Goal: Contribute content: Contribute content

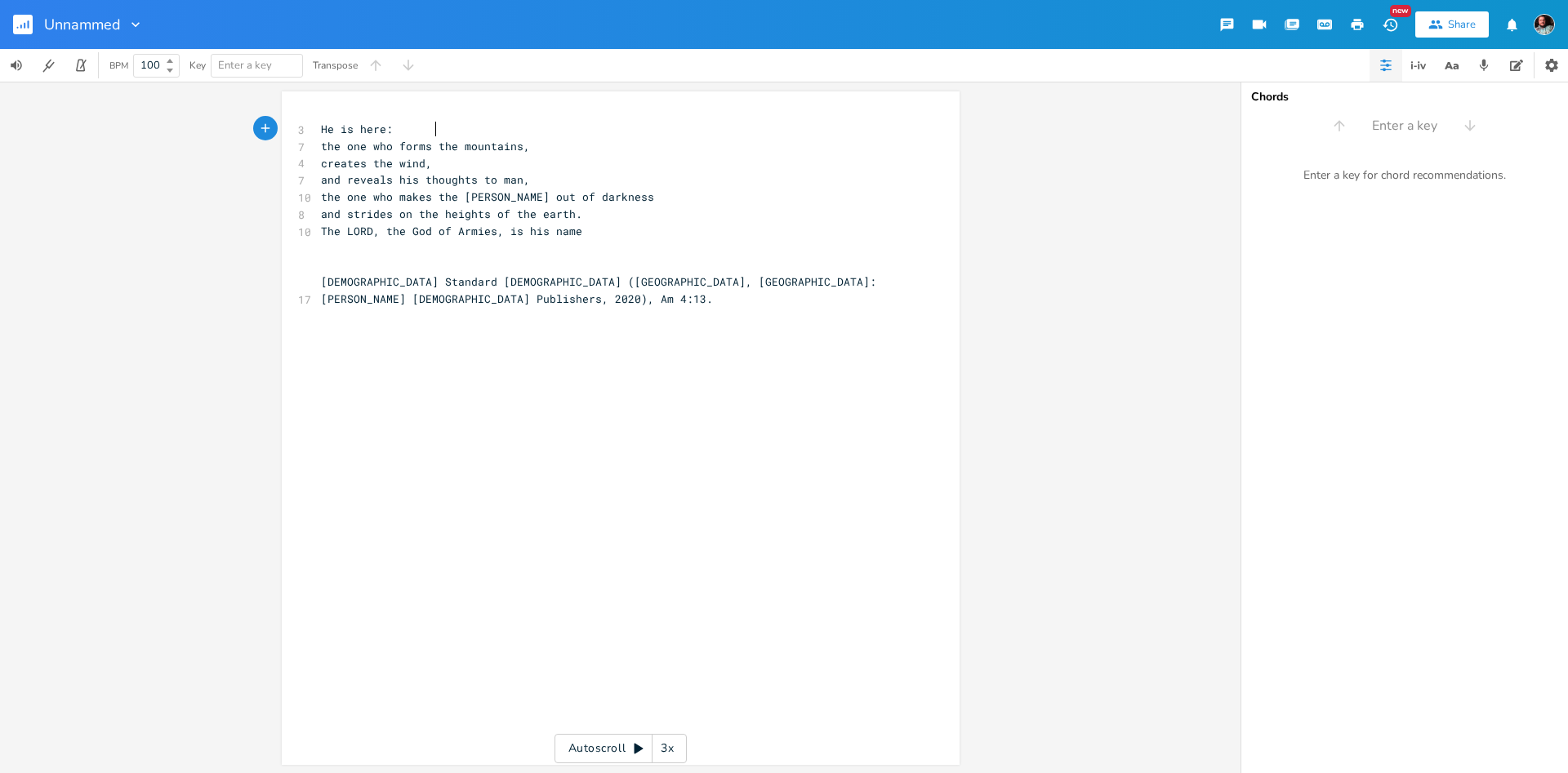
scroll to position [6, 0]
type textarea "Am 4:13."
drag, startPoint x: 788, startPoint y: 279, endPoint x: 841, endPoint y: 291, distance: 54.3
click at [839, 290] on pre "[DEMOGRAPHIC_DATA] Standard [DEMOGRAPHIC_DATA] ([GEOGRAPHIC_DATA], [GEOGRAPHIC_…" at bounding box center [612, 291] width 590 height 34
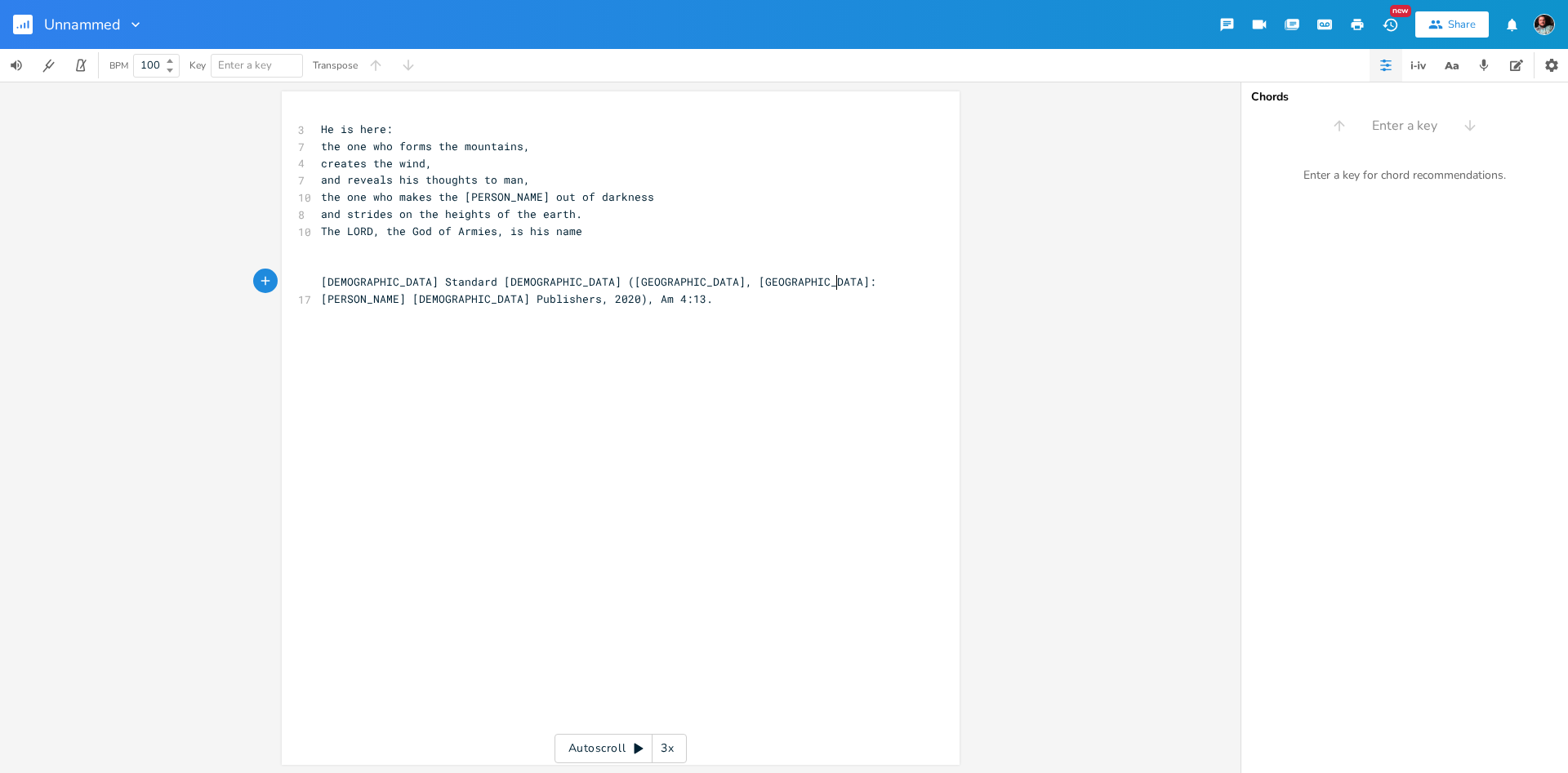
click at [837, 290] on div "x 3 He is here: 7 the one who forms the mountains, 4 creates the wind, 7 and re…" at bounding box center [612, 215] width 590 height 194
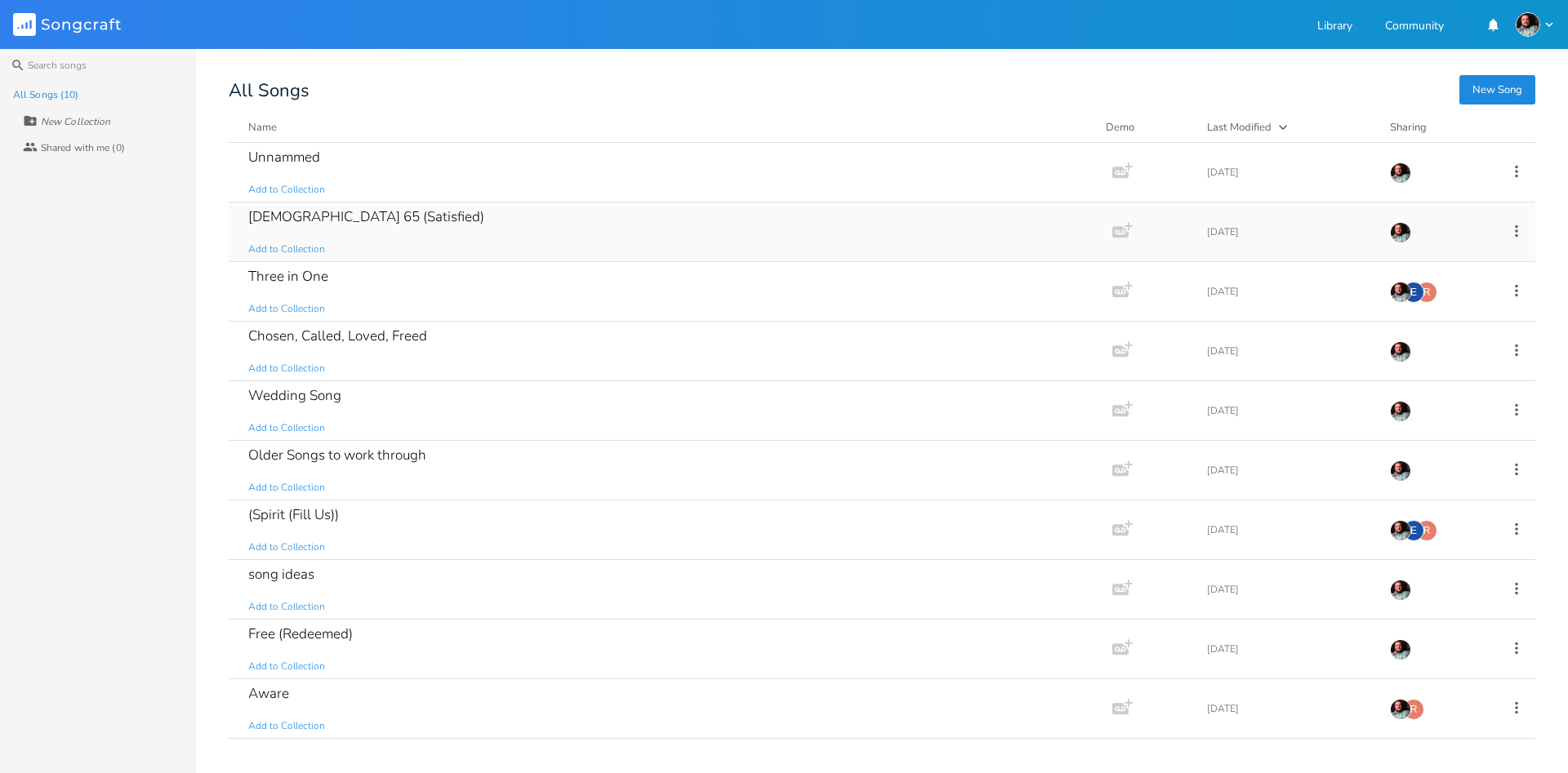
click at [529, 247] on div "[DEMOGRAPHIC_DATA] 65 (Satisfied) Add to Collection" at bounding box center [667, 232] width 838 height 59
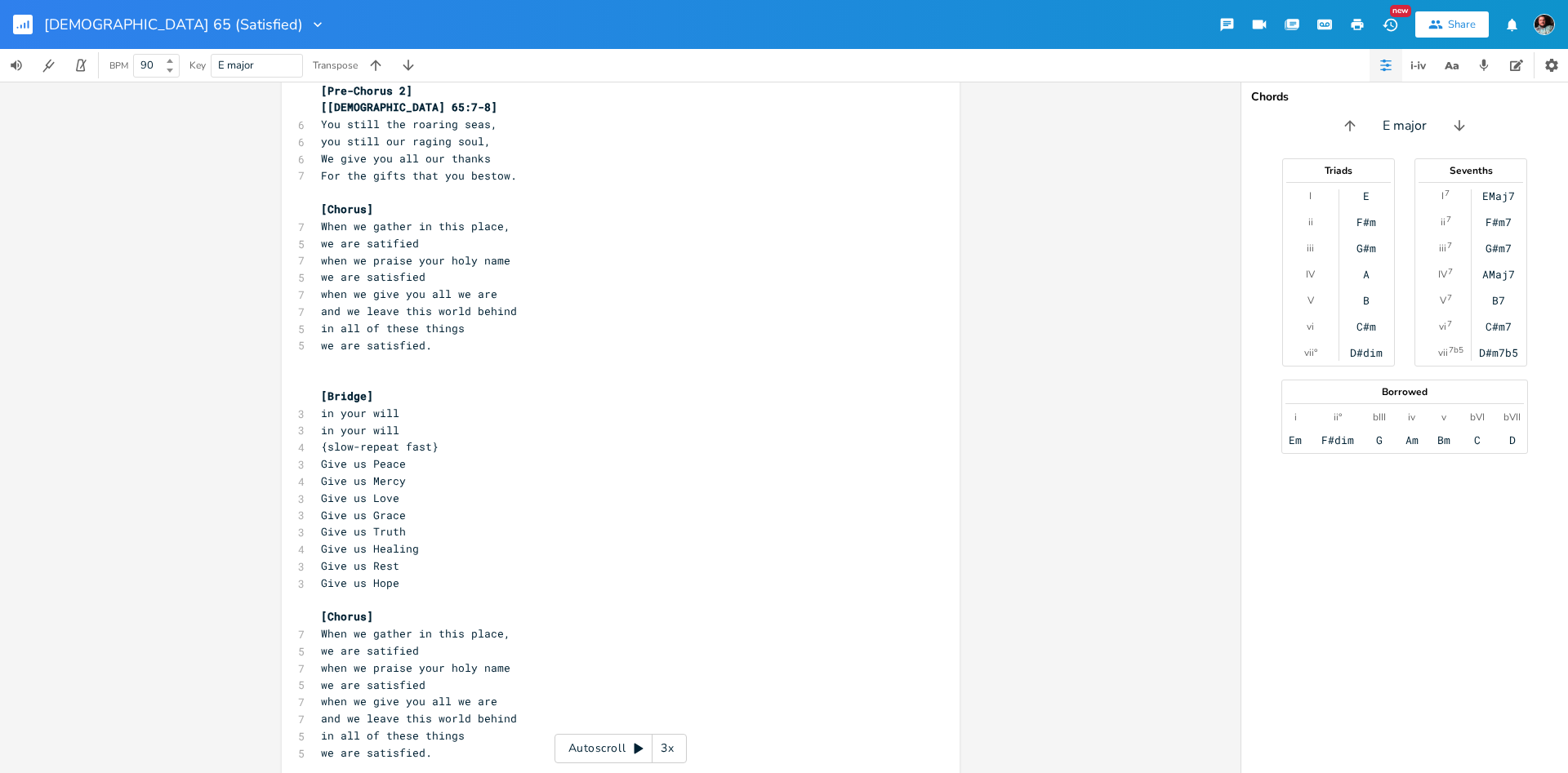
scroll to position [756, 0]
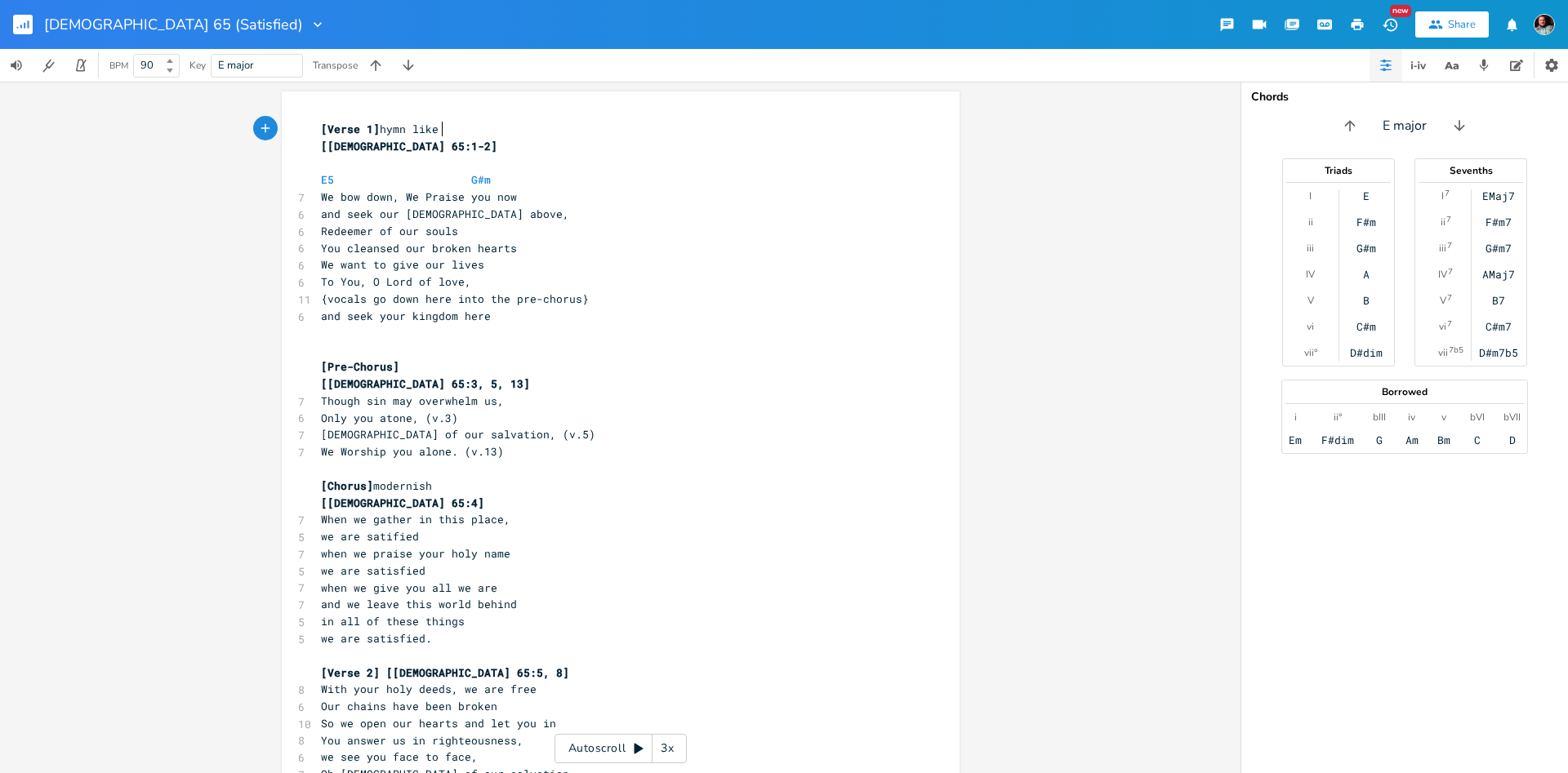
scroll to position [6, 0]
click at [1488, 67] on icon "button" at bounding box center [1483, 65] width 14 height 14
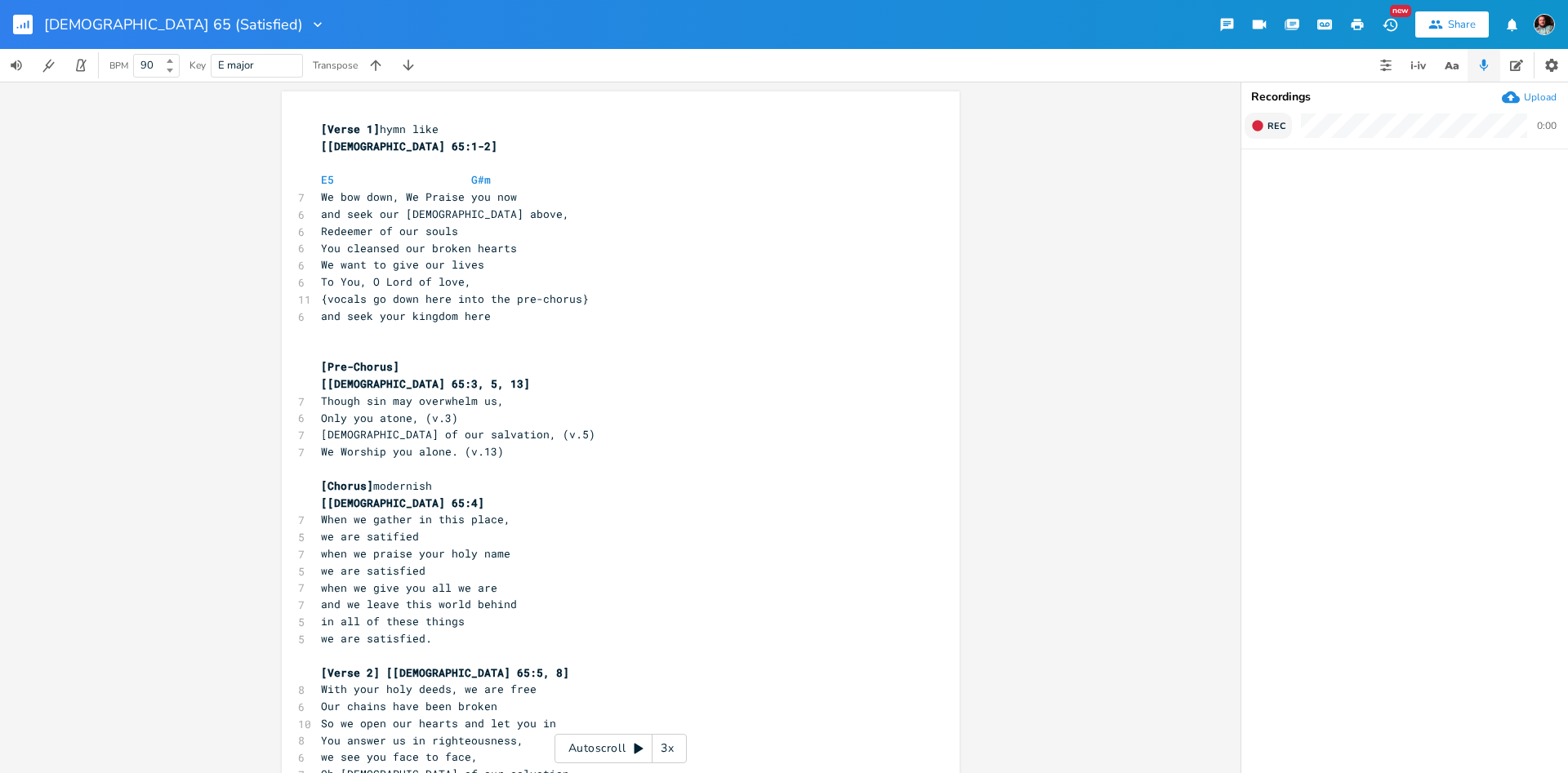
click at [1264, 125] on button "Rec" at bounding box center [1268, 126] width 48 height 26
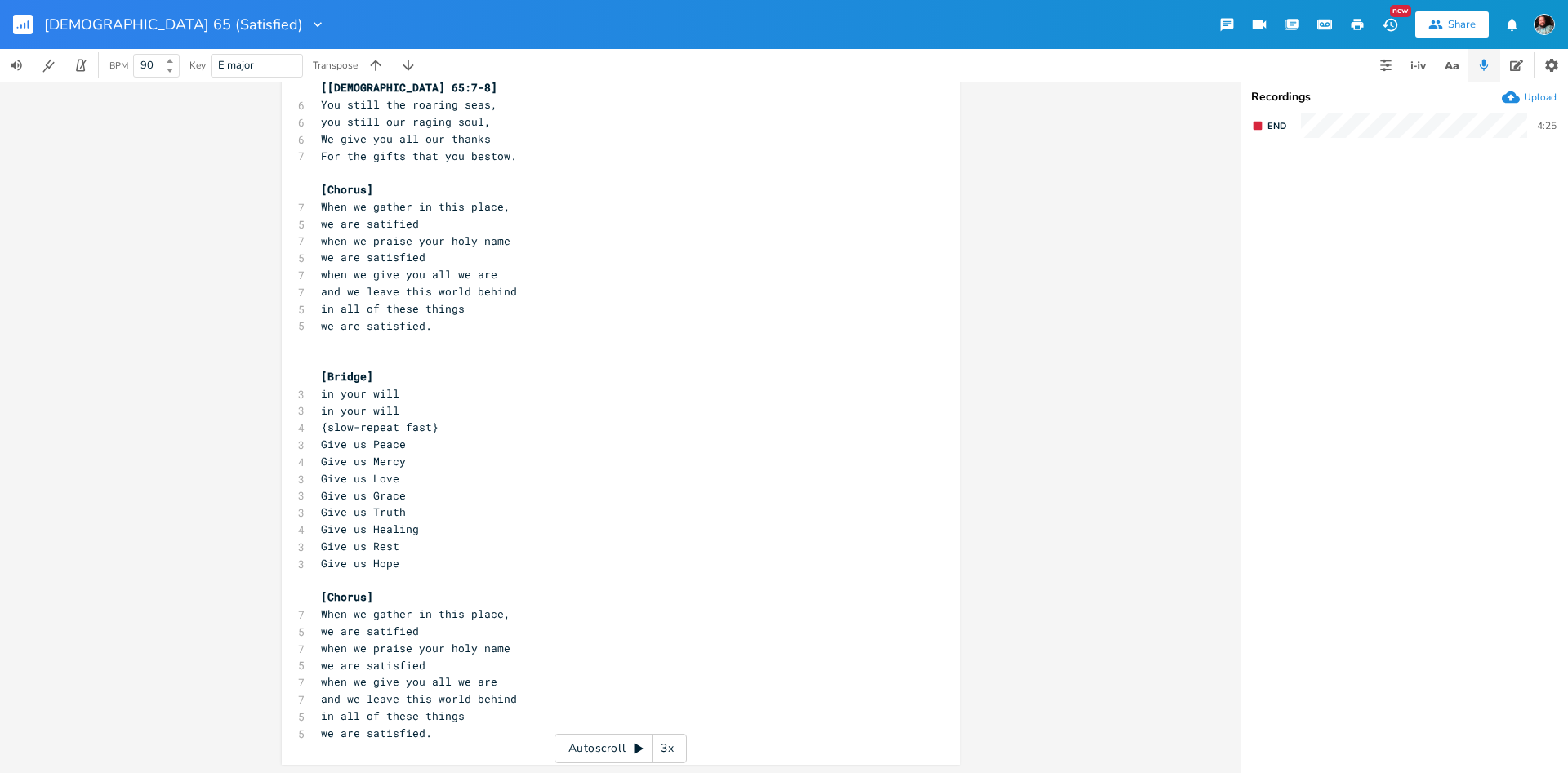
scroll to position [756, 0]
click at [1274, 130] on span "End" at bounding box center [1277, 126] width 19 height 12
click at [1275, 186] on icon "button" at bounding box center [1279, 185] width 10 height 12
click at [1298, 182] on div "0:06 / 5:01" at bounding box center [1377, 184] width 262 height 26
click at [560, 257] on pre "we are satisfied" at bounding box center [612, 256] width 590 height 17
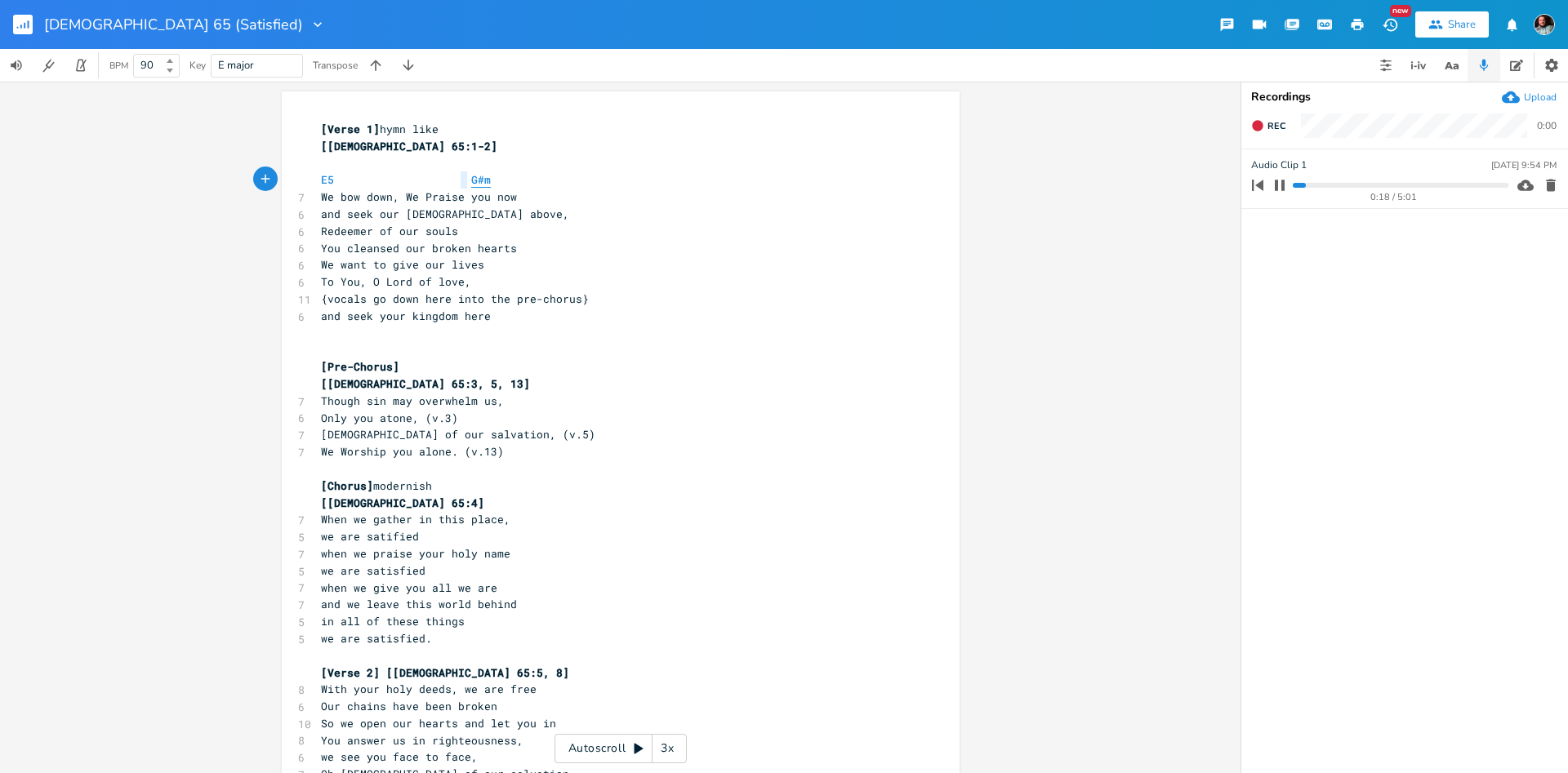
scroll to position [0, 31]
drag, startPoint x: 468, startPoint y: 183, endPoint x: 485, endPoint y: 180, distance: 17.3
click at [486, 180] on span "E5 G#m" at bounding box center [405, 180] width 170 height 15
type textarea "C#m"
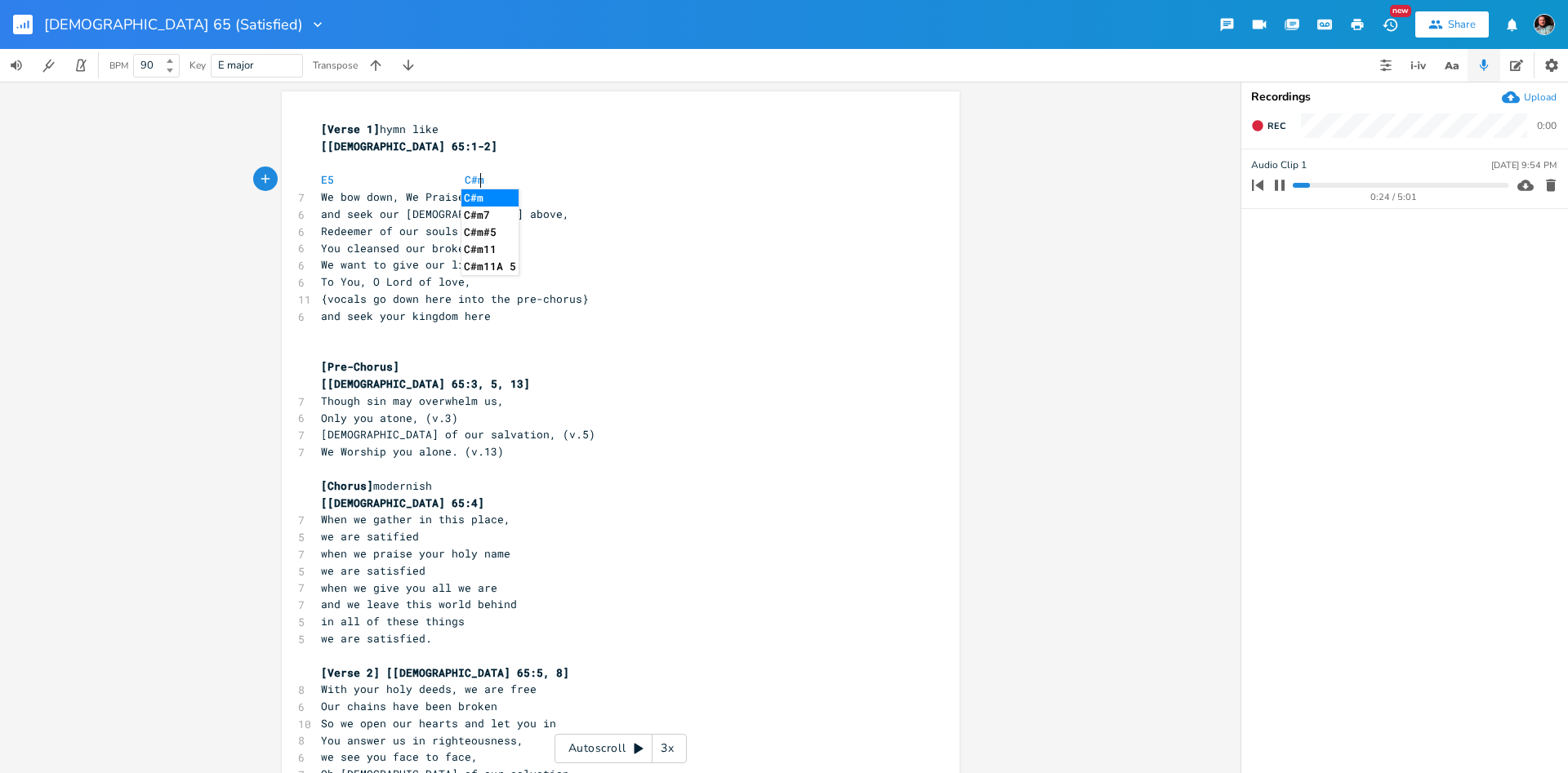
scroll to position [0, 0]
click at [570, 211] on span "and seek our [DEMOGRAPHIC_DATA] above," at bounding box center [444, 213] width 248 height 14
click at [319, 212] on pre "and seek our [DEMOGRAPHIC_DATA] above," at bounding box center [612, 214] width 590 height 17
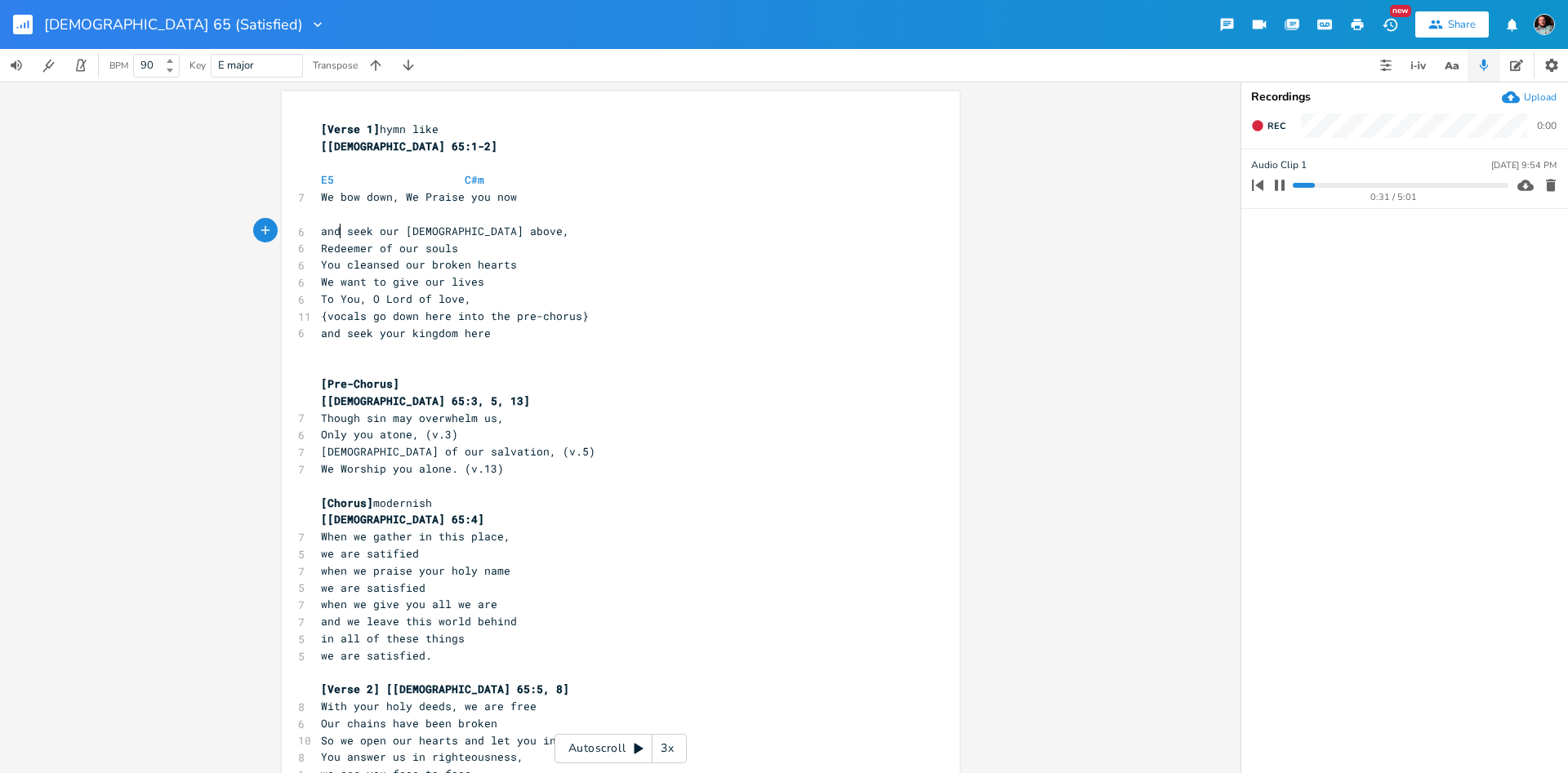
click at [339, 222] on pre "and seek our [DEMOGRAPHIC_DATA] above," at bounding box center [612, 231] width 590 height 17
click at [339, 217] on pre "​" at bounding box center [612, 214] width 590 height 17
type textarea "A"
click at [458, 249] on pre "Redeemer of our souls" at bounding box center [612, 248] width 590 height 17
click at [322, 244] on span "Redeemer of our souls" at bounding box center [389, 247] width 137 height 14
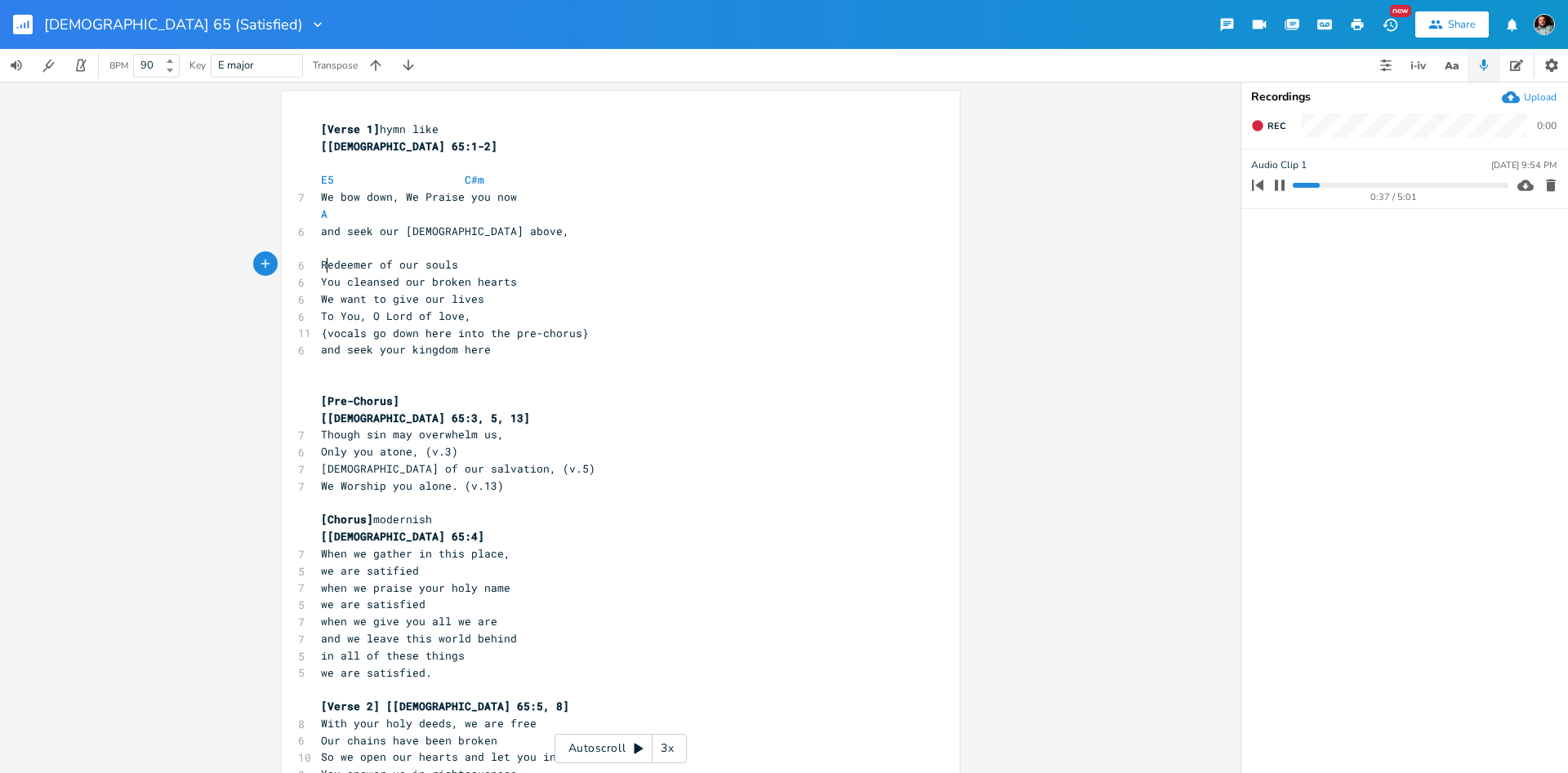
drag, startPoint x: 326, startPoint y: 258, endPoint x: 334, endPoint y: 248, distance: 12.8
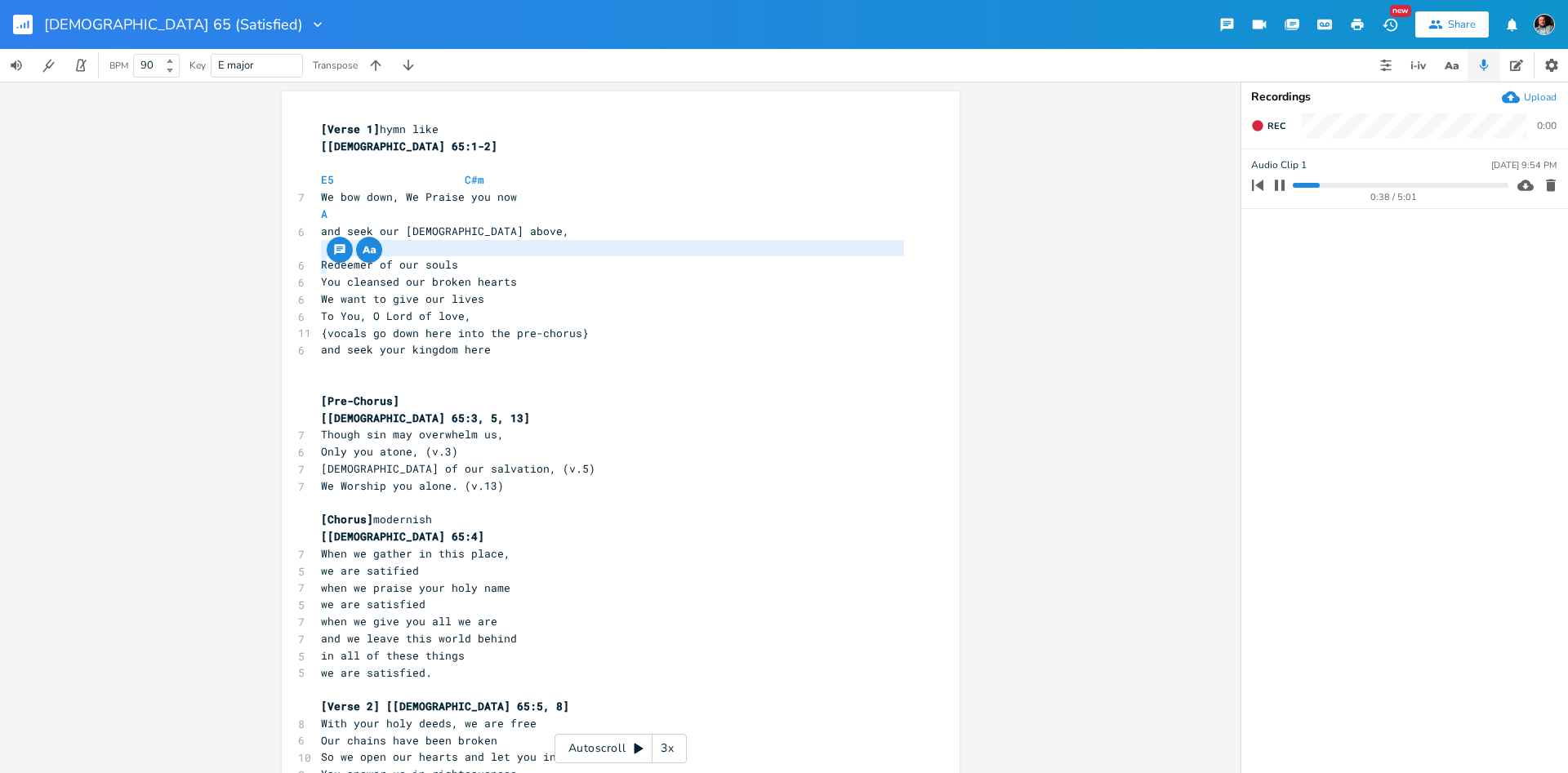
type textarea "R"
click at [333, 246] on div "button" at bounding box center [339, 249] width 26 height 26
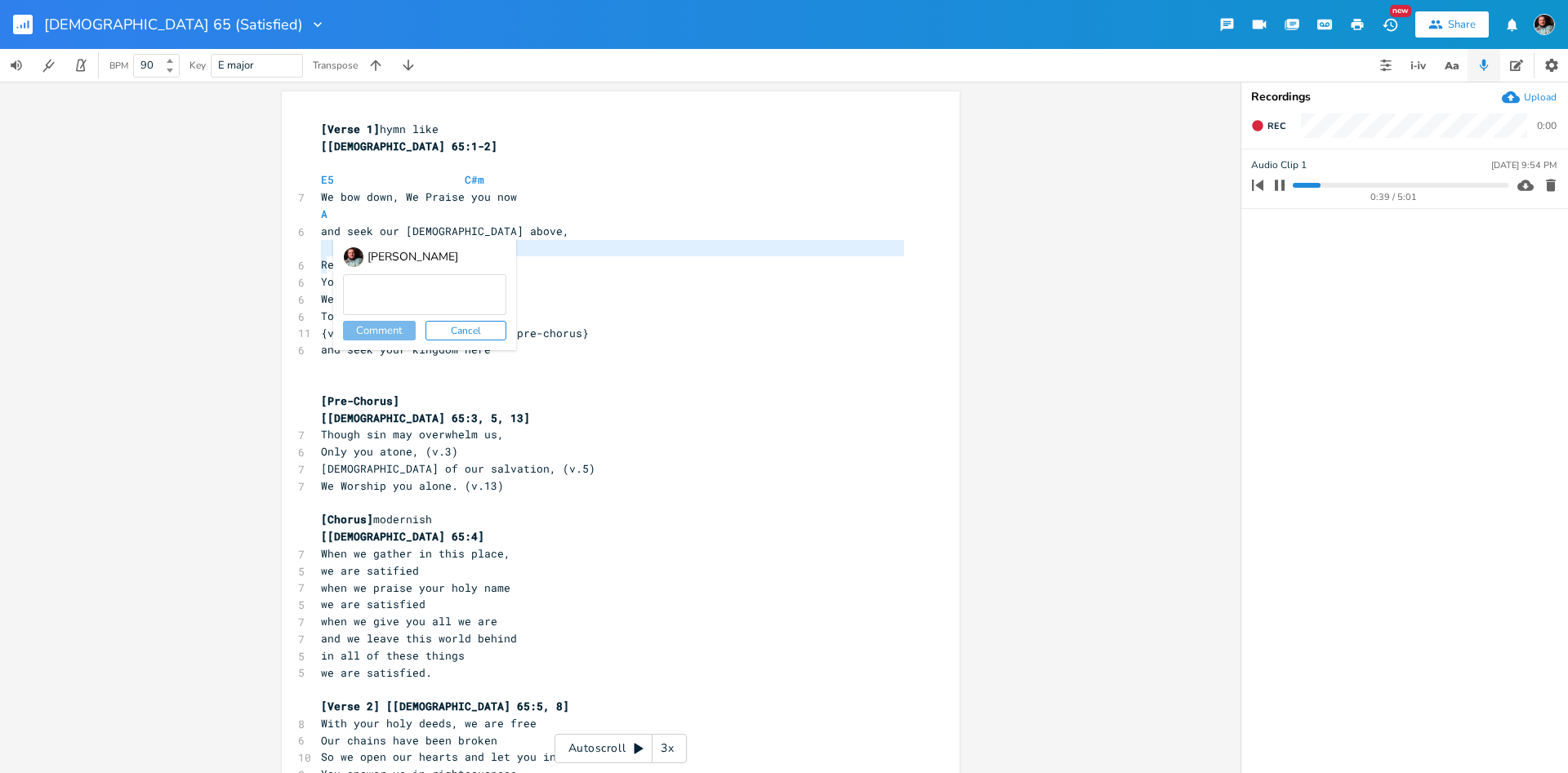
click at [324, 245] on pre "​" at bounding box center [612, 248] width 590 height 17
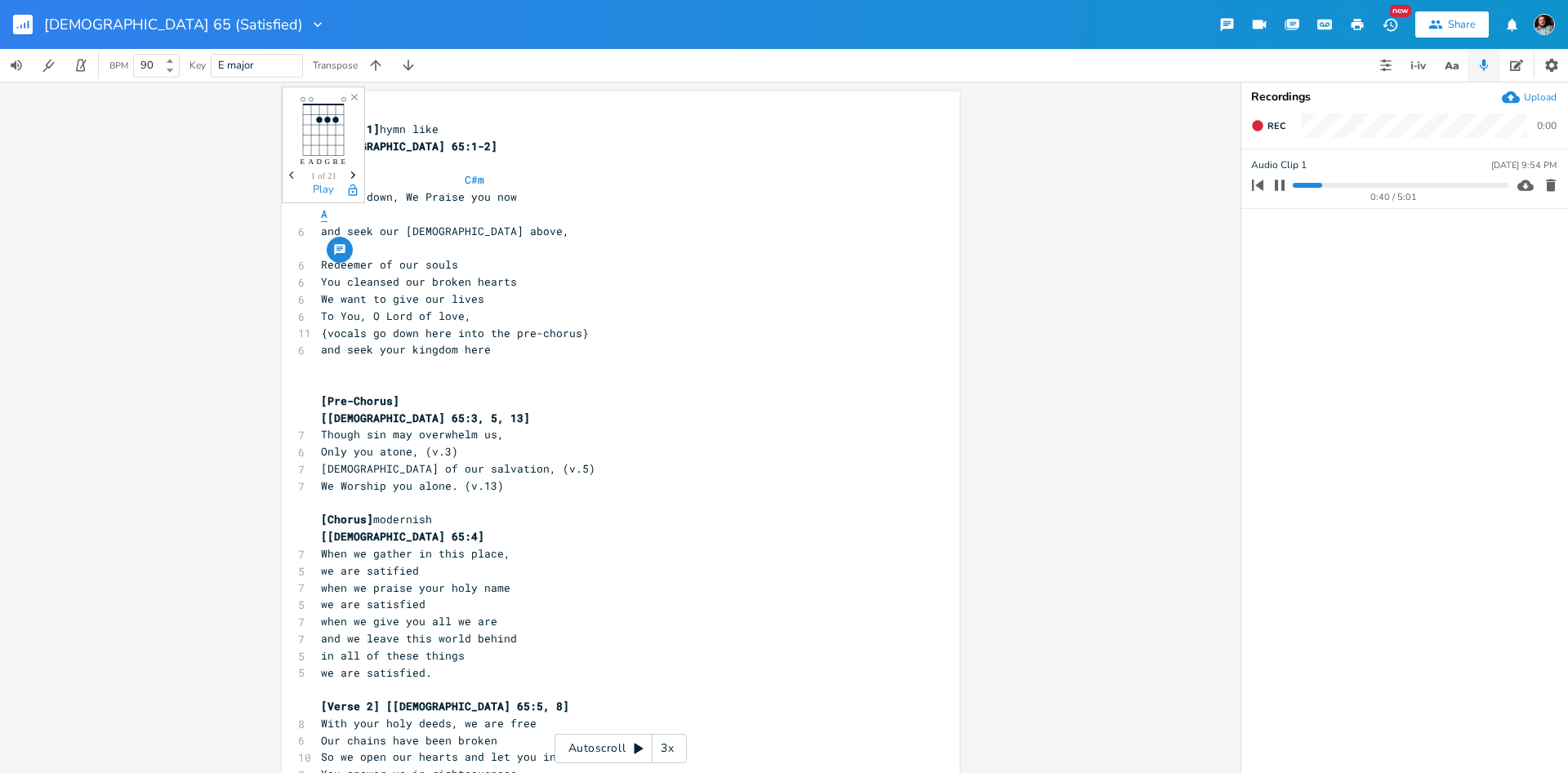
type textarea "RE"
type textarea "R"
drag, startPoint x: 327, startPoint y: 242, endPoint x: 319, endPoint y: 247, distance: 9.4
click at [319, 247] on pre "RE" at bounding box center [612, 248] width 590 height 17
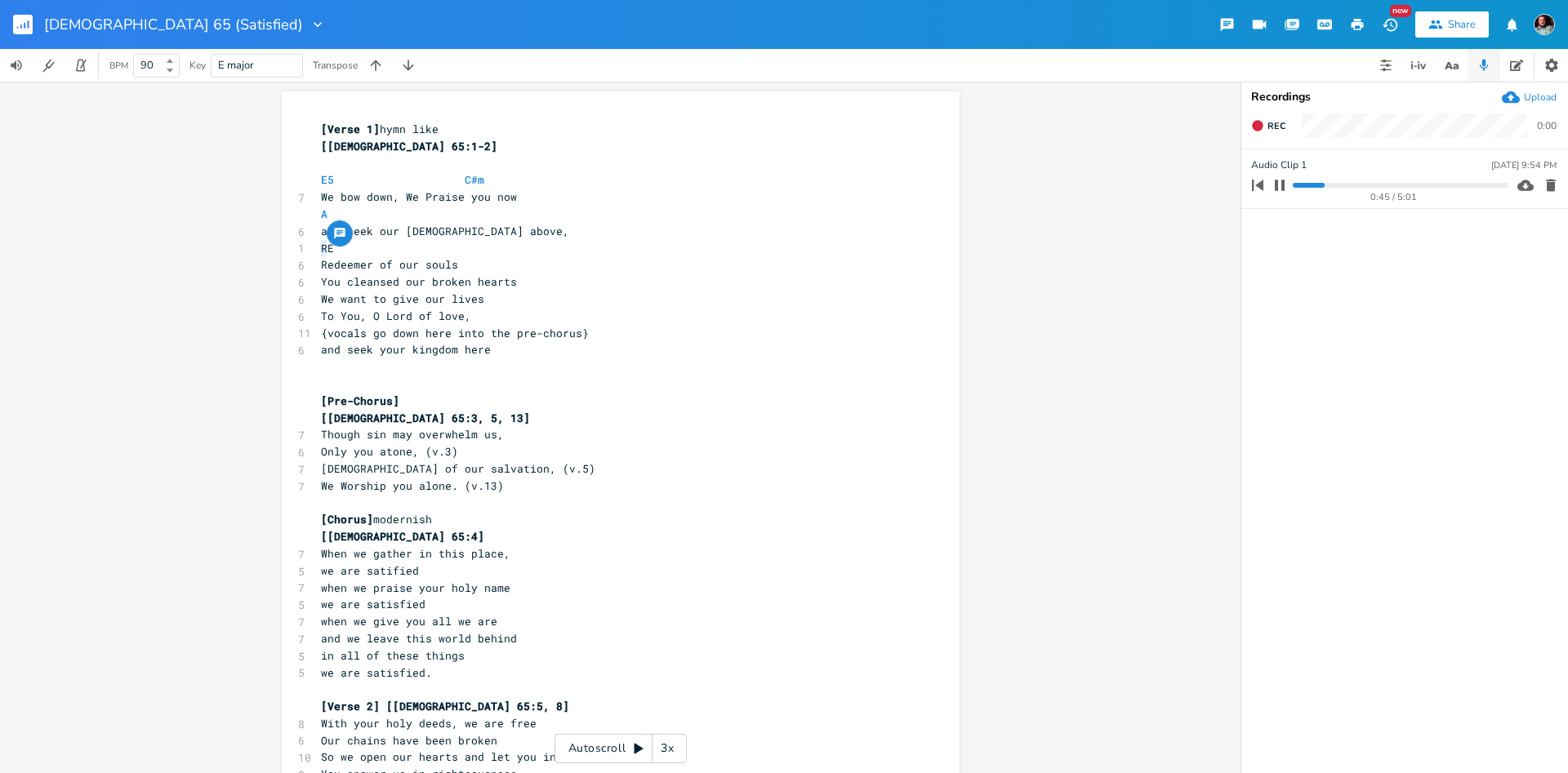
scroll to position [5, 0]
click at [324, 289] on span "You cleansed our broken hearts" at bounding box center [418, 281] width 196 height 14
click at [318, 279] on pre "You cleansed our broken hearts" at bounding box center [612, 282] width 590 height 17
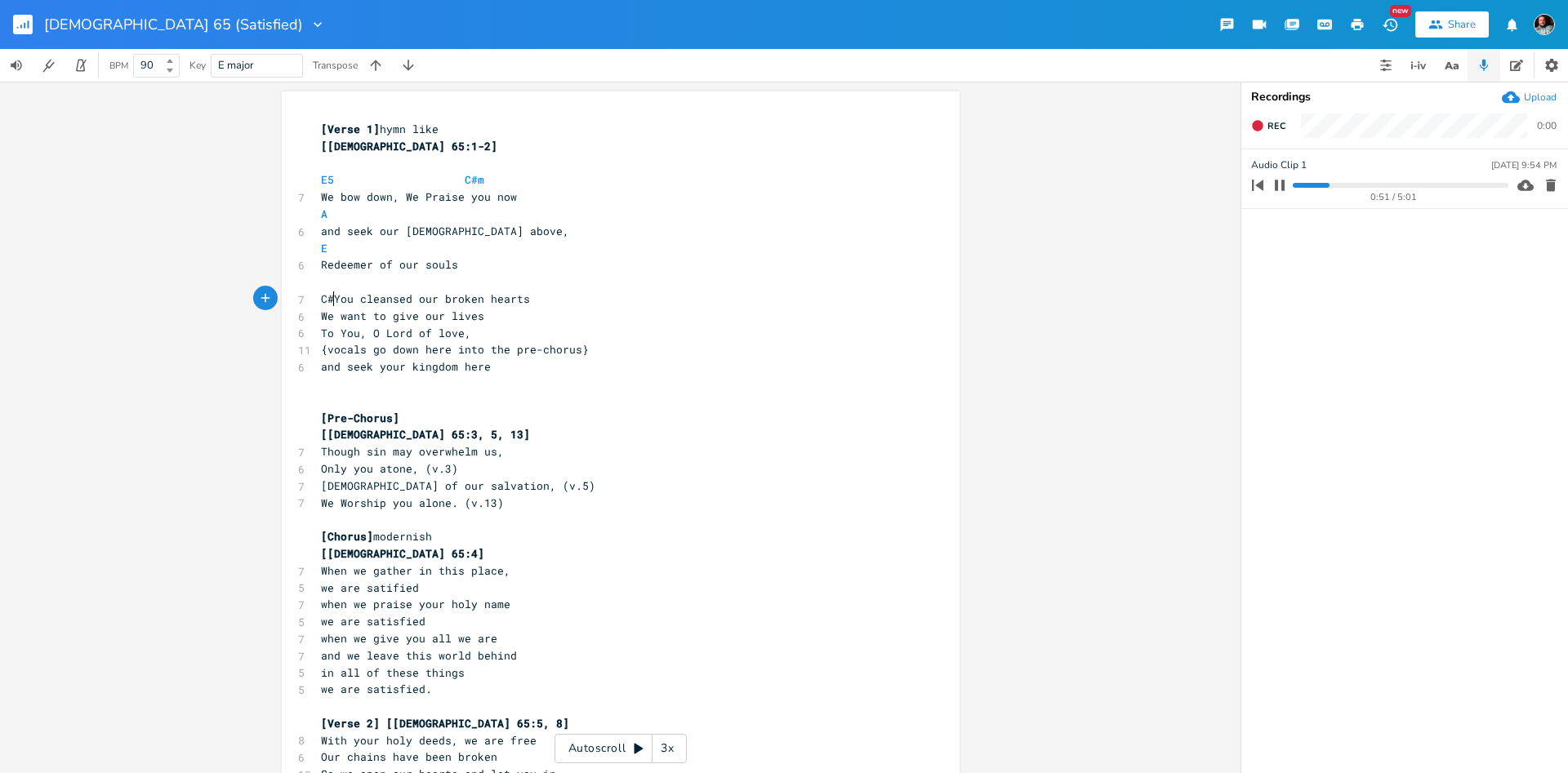
scroll to position [5, 15]
type textarea "C#M"
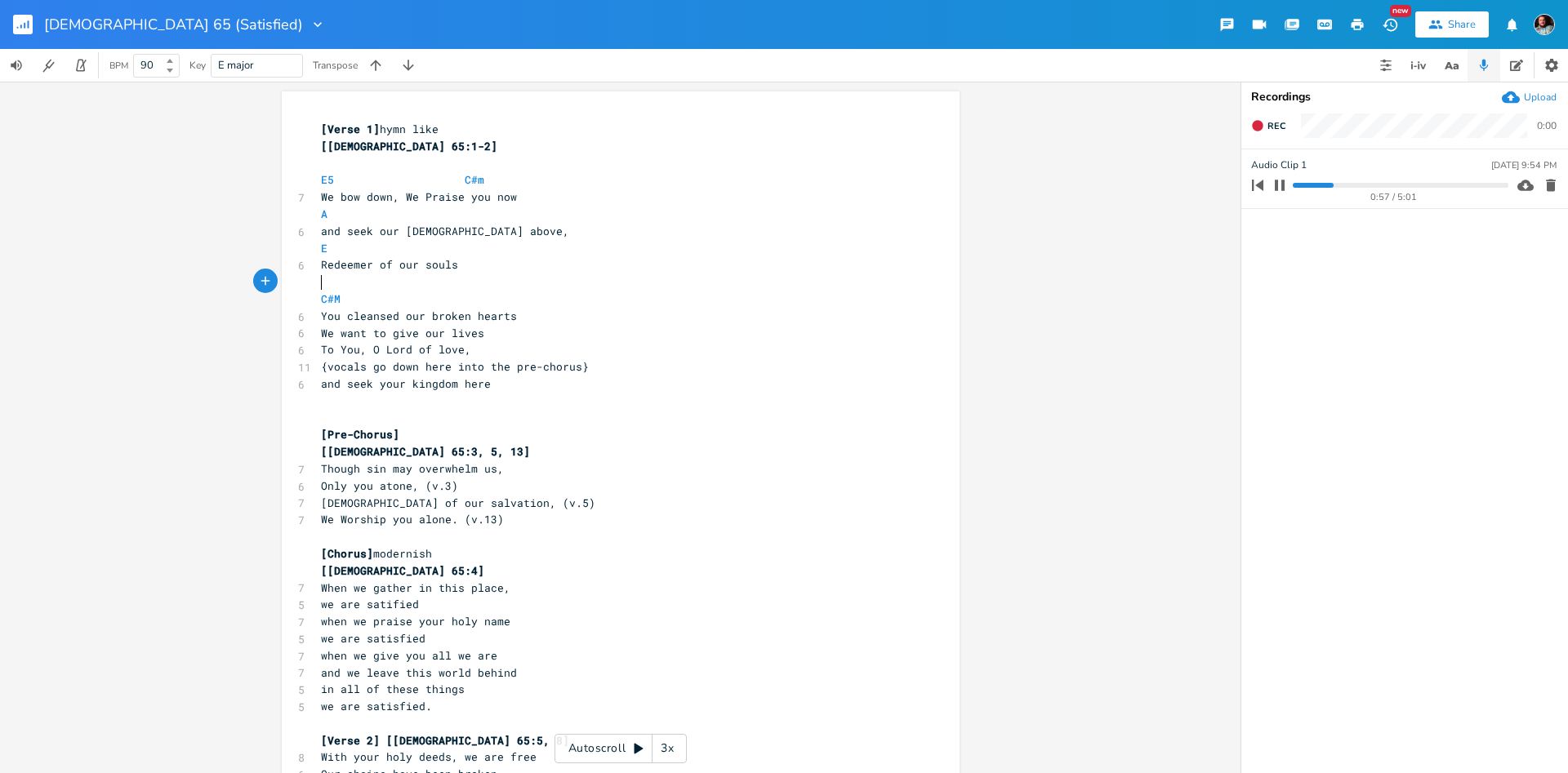
click at [321, 279] on pre "​" at bounding box center [612, 282] width 590 height 17
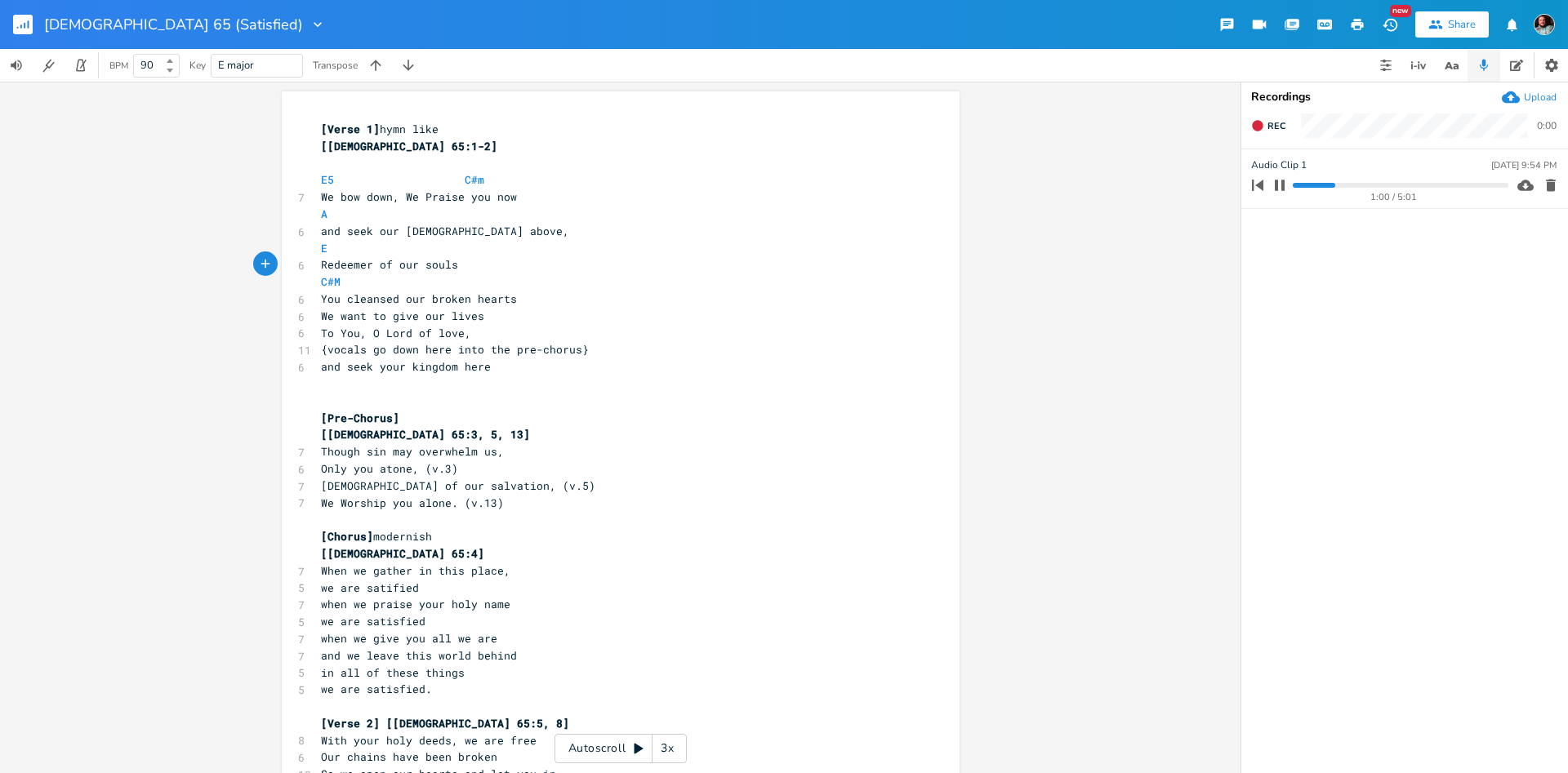
click at [1281, 177] on button "button" at bounding box center [1279, 184] width 21 height 26
click at [322, 319] on span "We want to give our lives" at bounding box center [402, 316] width 164 height 14
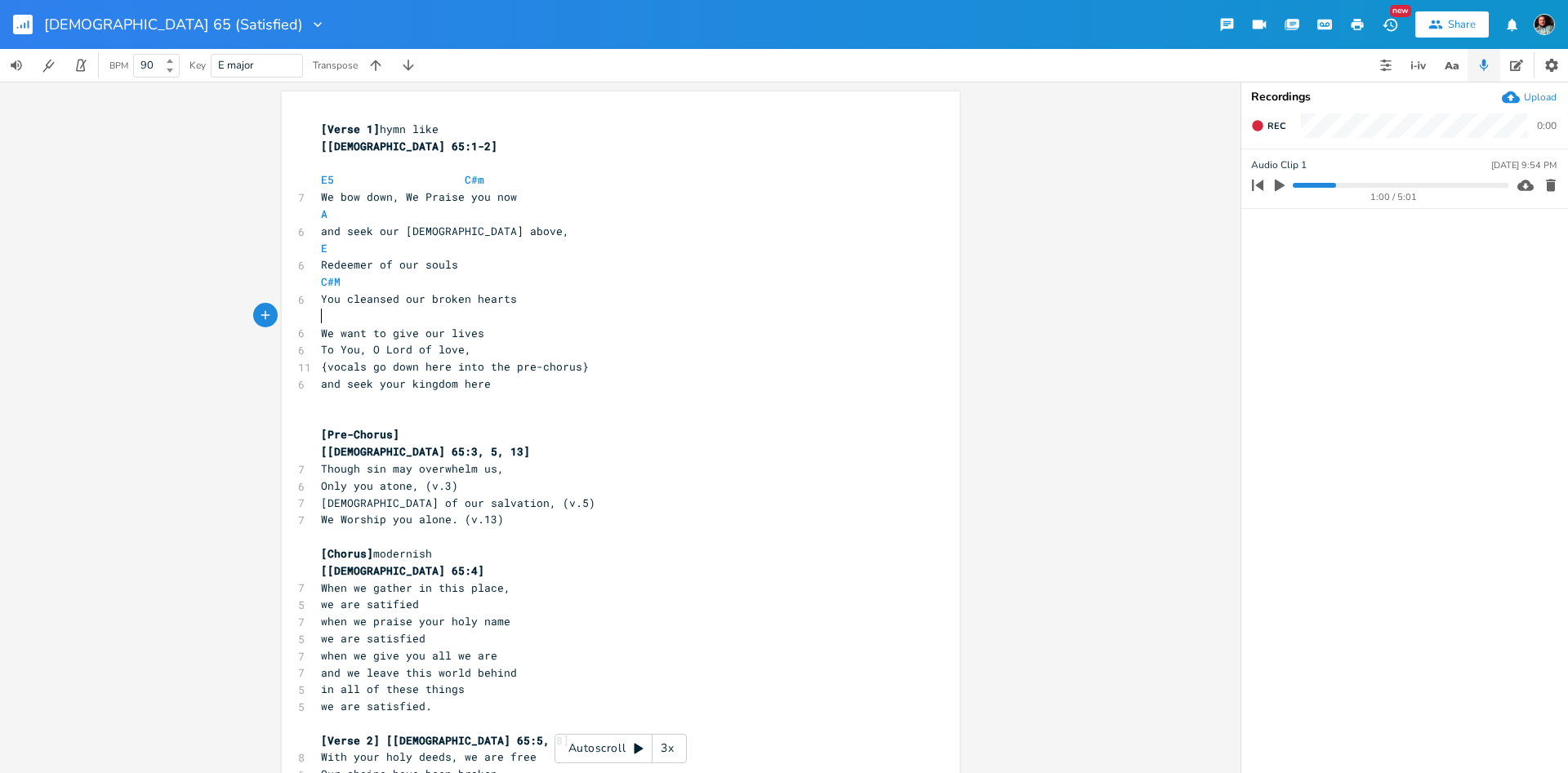
click at [339, 314] on pre "​" at bounding box center [612, 317] width 590 height 17
type textarea "A"
click at [463, 320] on pre "A" at bounding box center [612, 317] width 590 height 17
type textarea "B"
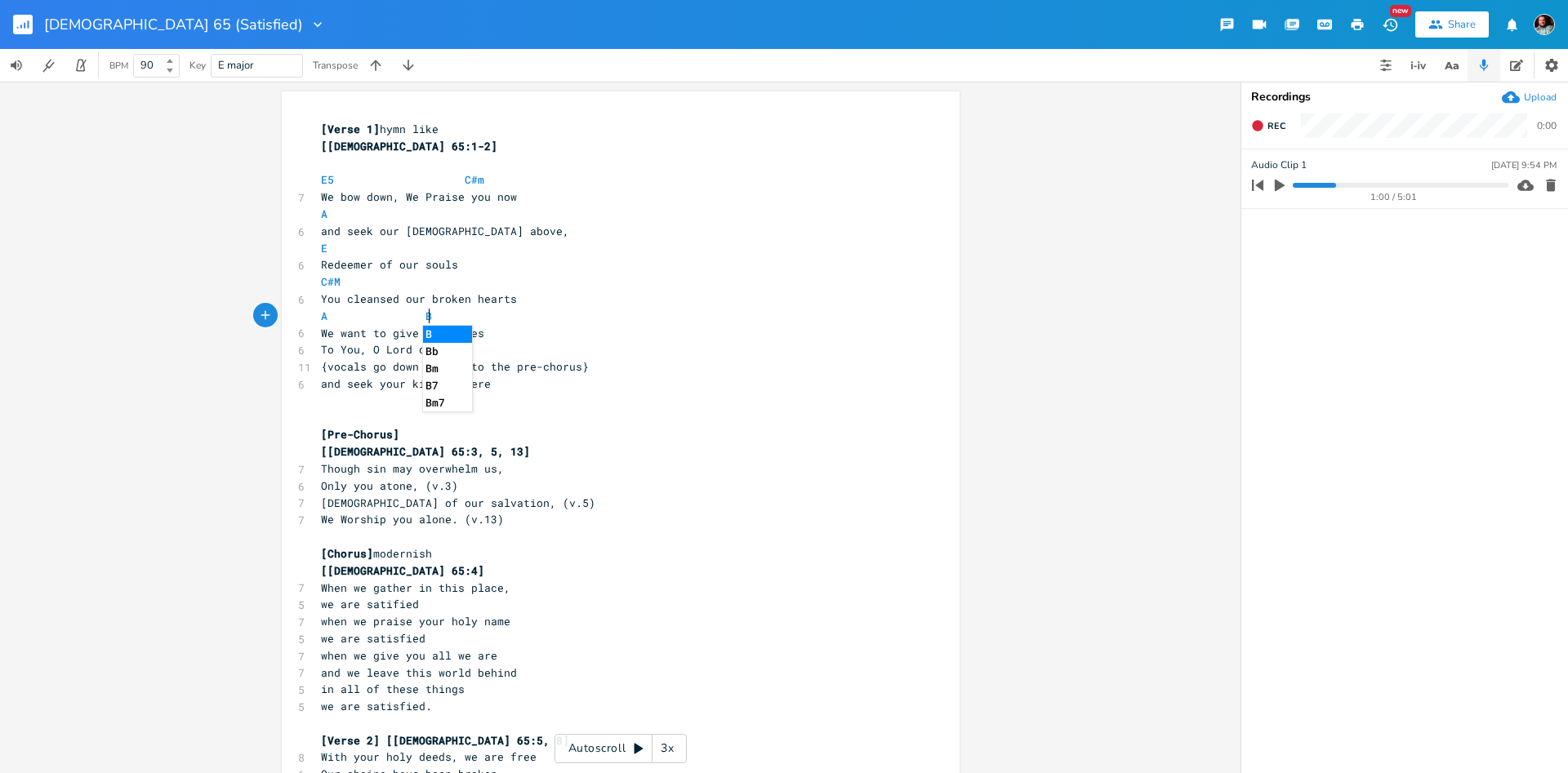
scroll to position [5, 0]
click at [371, 339] on span "We want to give our lives" at bounding box center [402, 333] width 164 height 14
click at [320, 356] on pre "To You, O Lord of love," at bounding box center [612, 350] width 590 height 17
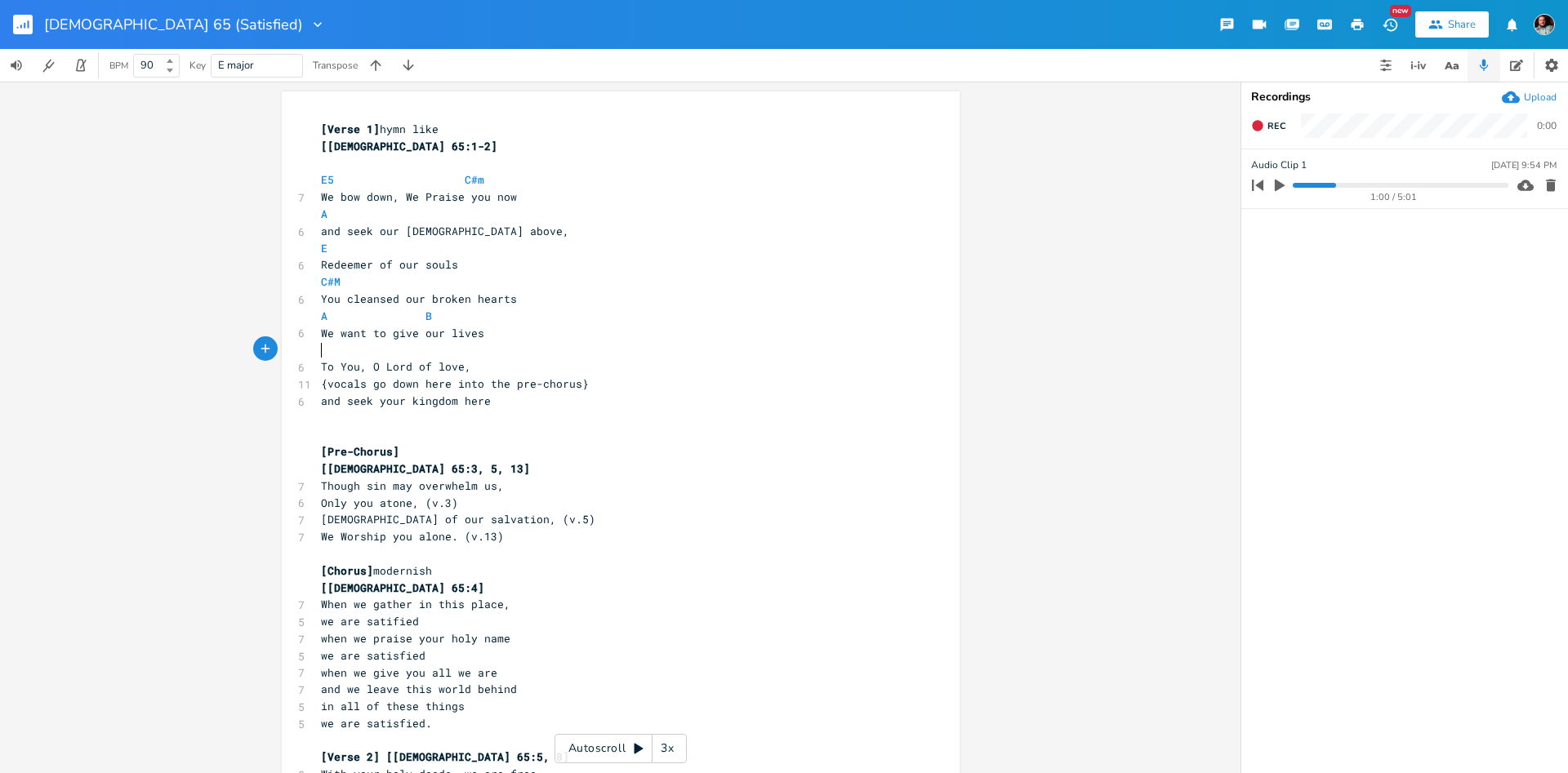
click at [330, 346] on pre "​" at bounding box center [612, 350] width 590 height 17
type textarea "B"
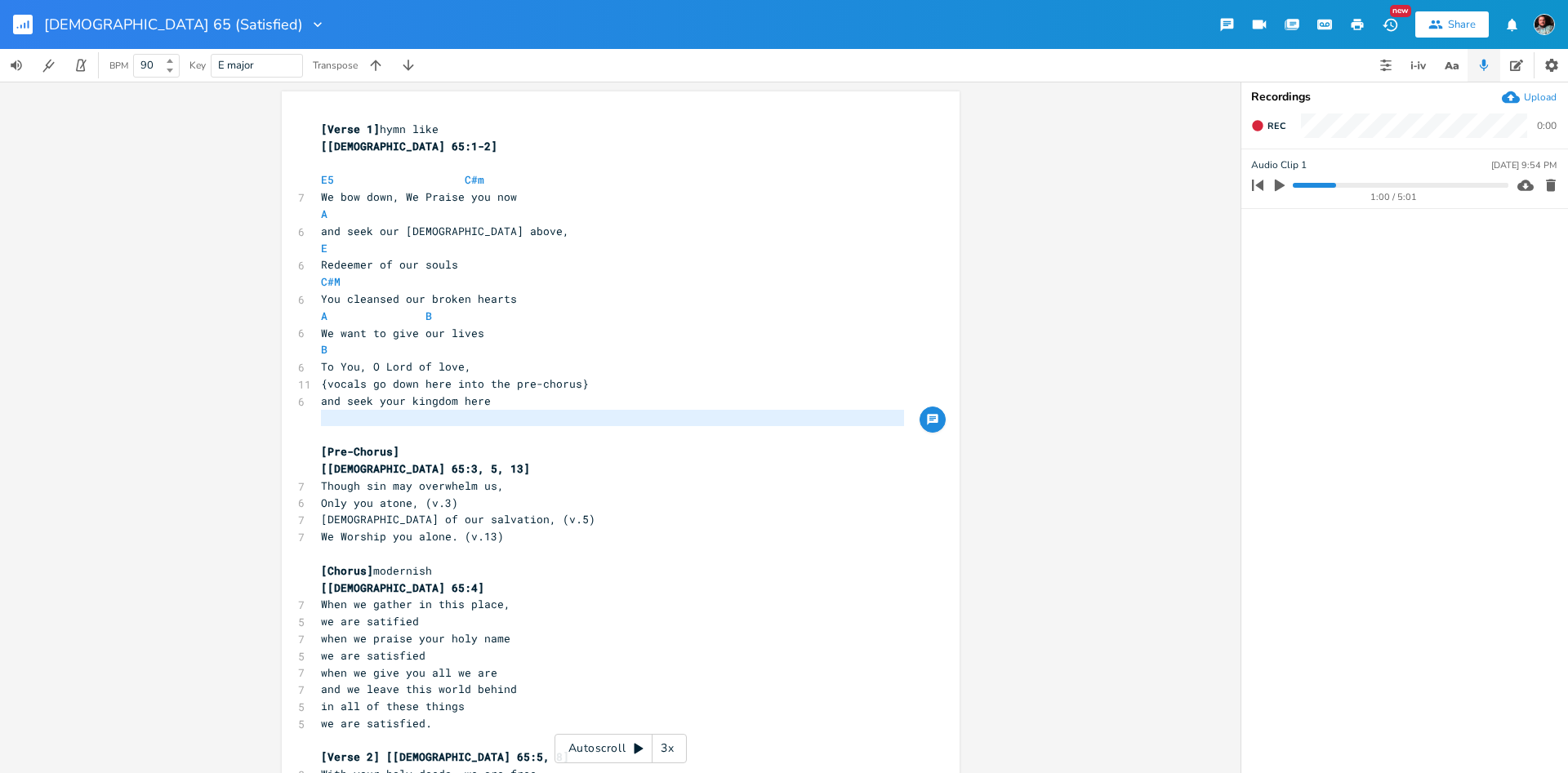
click at [320, 398] on span "and seek your kingdom here" at bounding box center [405, 400] width 170 height 14
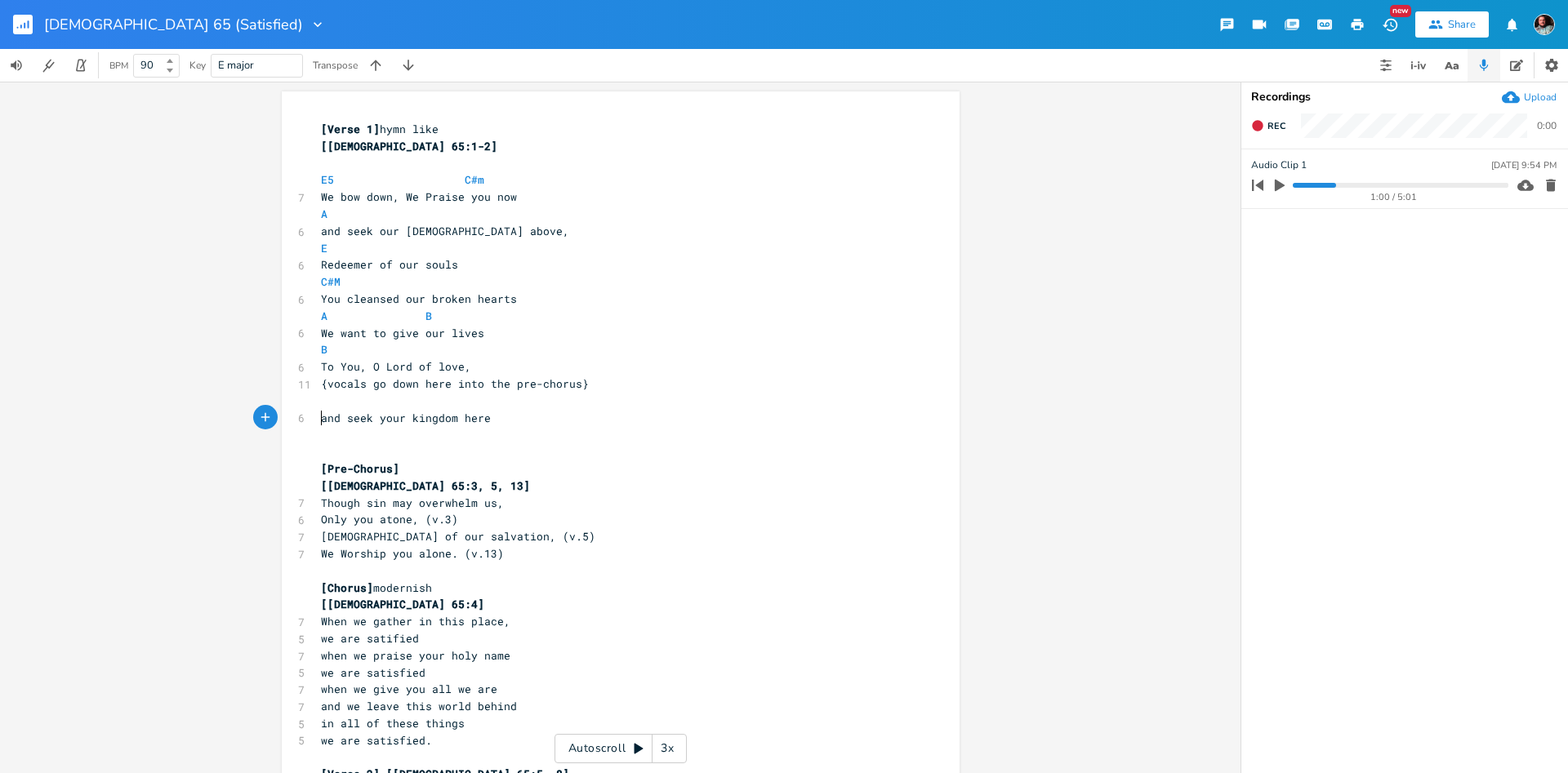
click at [363, 405] on pre "​" at bounding box center [612, 401] width 590 height 17
type textarea "AB"
type textarea "B E"
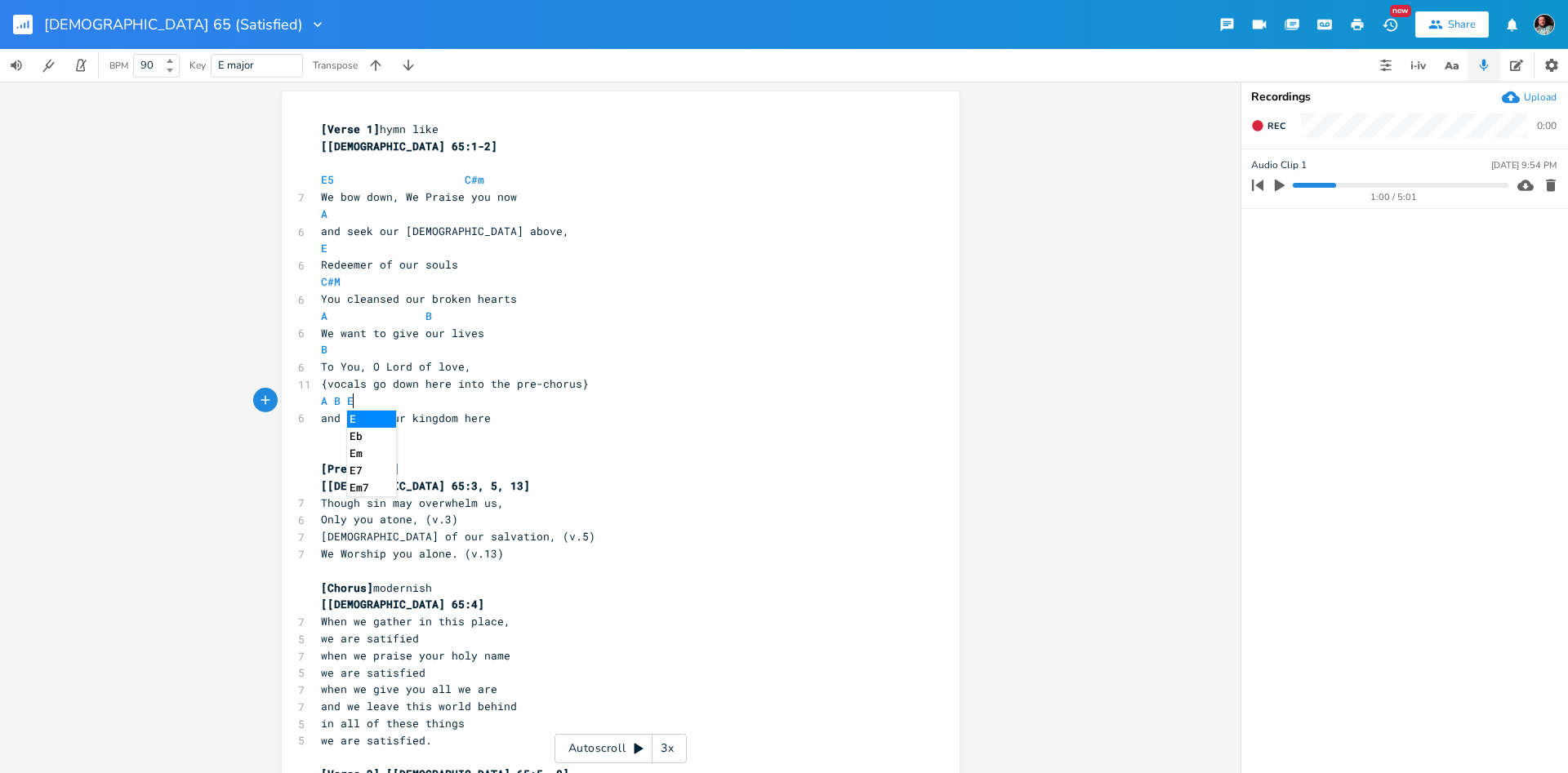
scroll to position [5, 0]
click at [414, 366] on span "To You, O Lord of love," at bounding box center [396, 366] width 150 height 14
click at [395, 356] on pre "B" at bounding box center [612, 350] width 590 height 17
click at [1327, 184] on progress at bounding box center [1400, 184] width 215 height 5
click at [1280, 182] on icon "button" at bounding box center [1279, 184] width 14 height 14
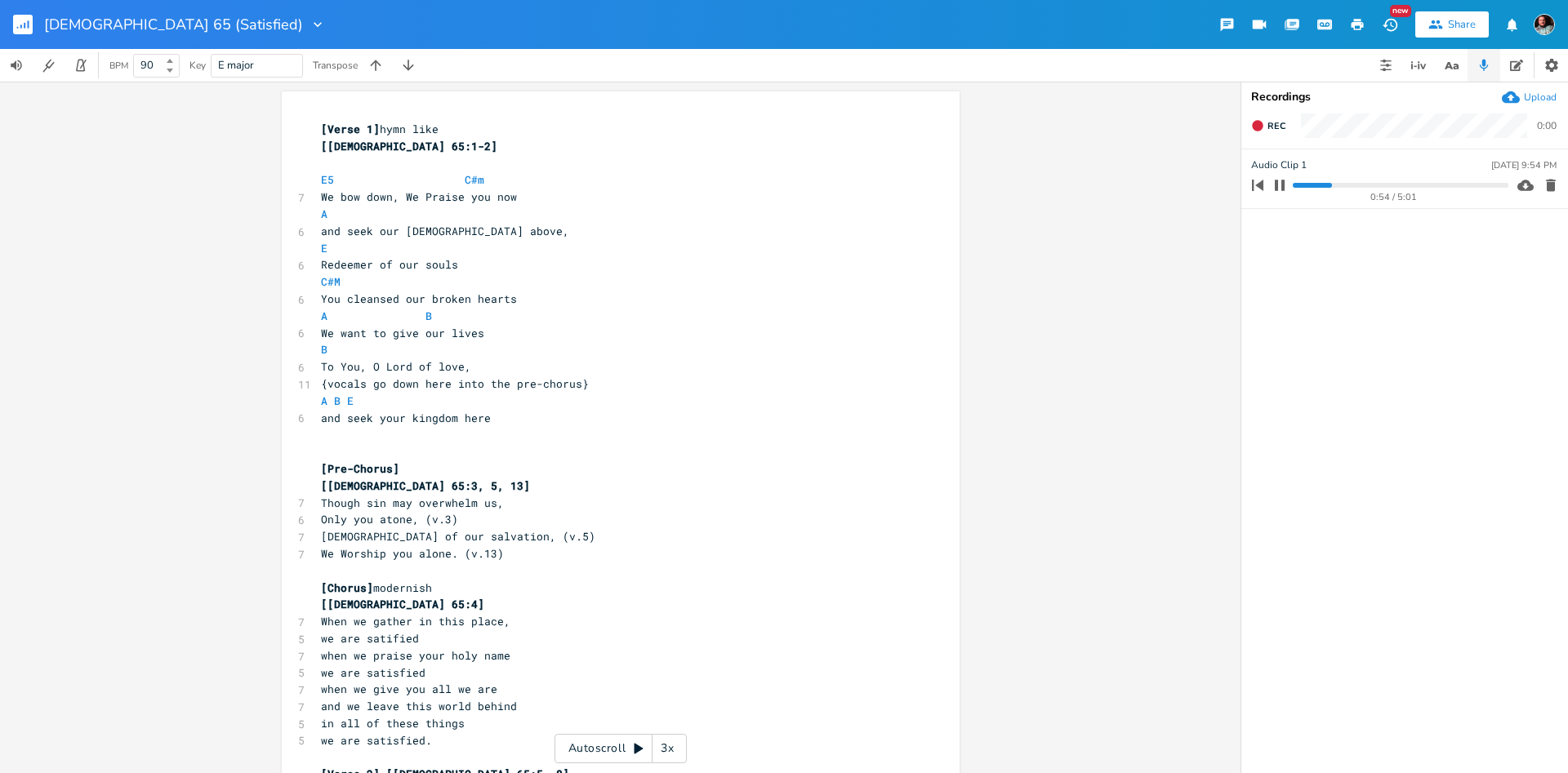
click at [1388, 21] on icon "button" at bounding box center [1390, 25] width 17 height 17
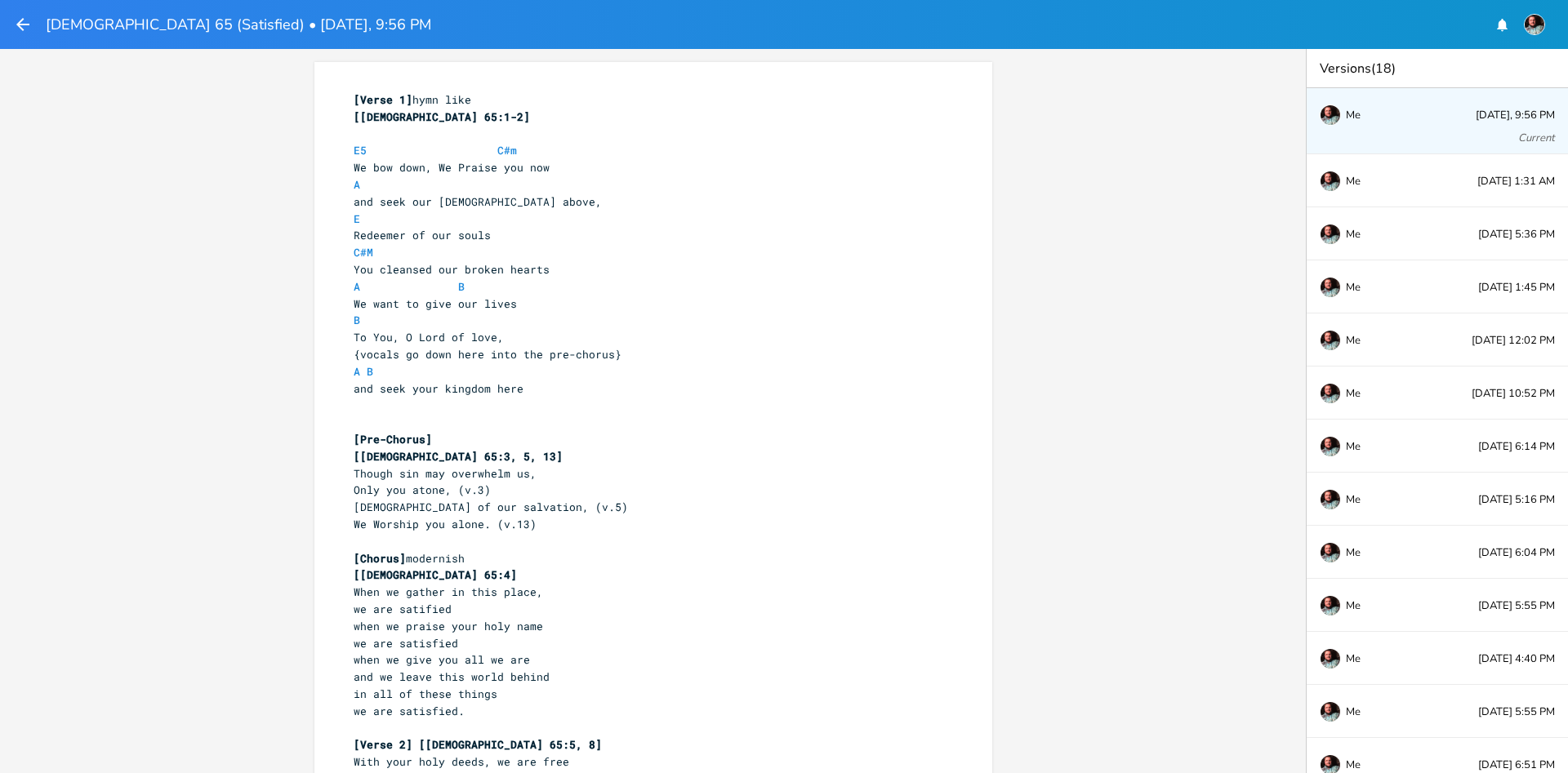
click at [29, 26] on icon "button" at bounding box center [23, 24] width 20 height 20
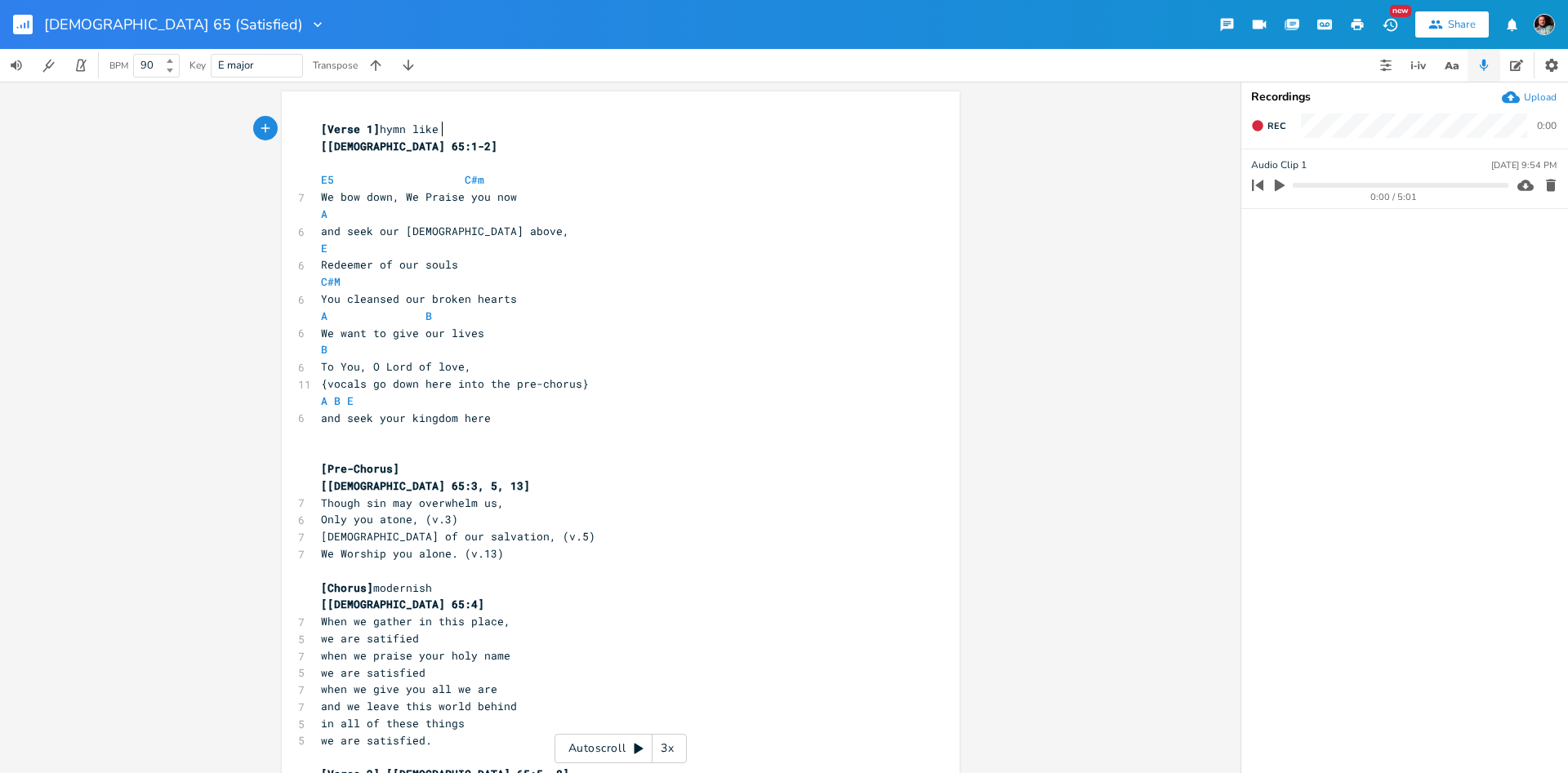
scroll to position [6, 0]
type input "Test 1"
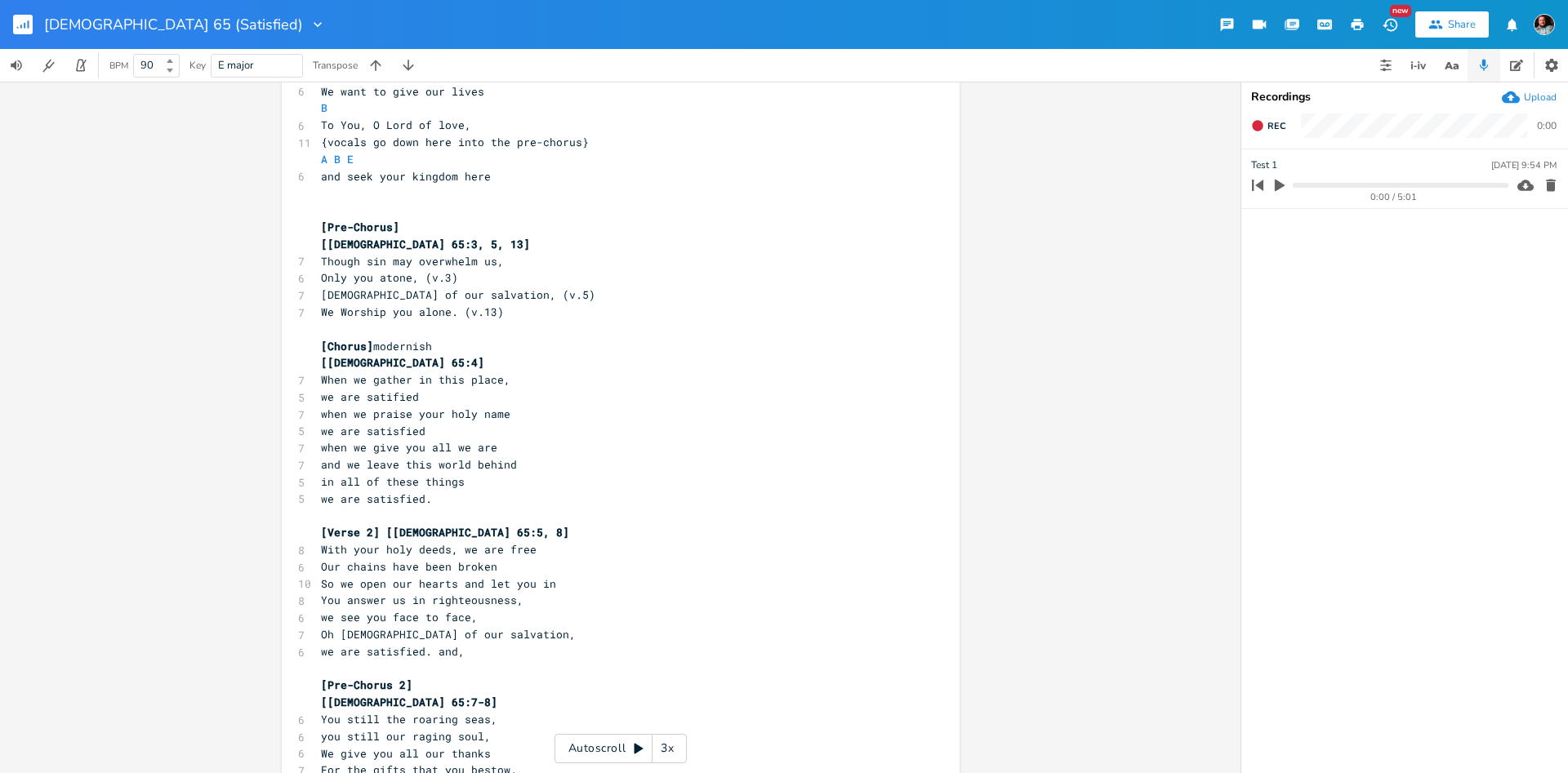
scroll to position [323, 0]
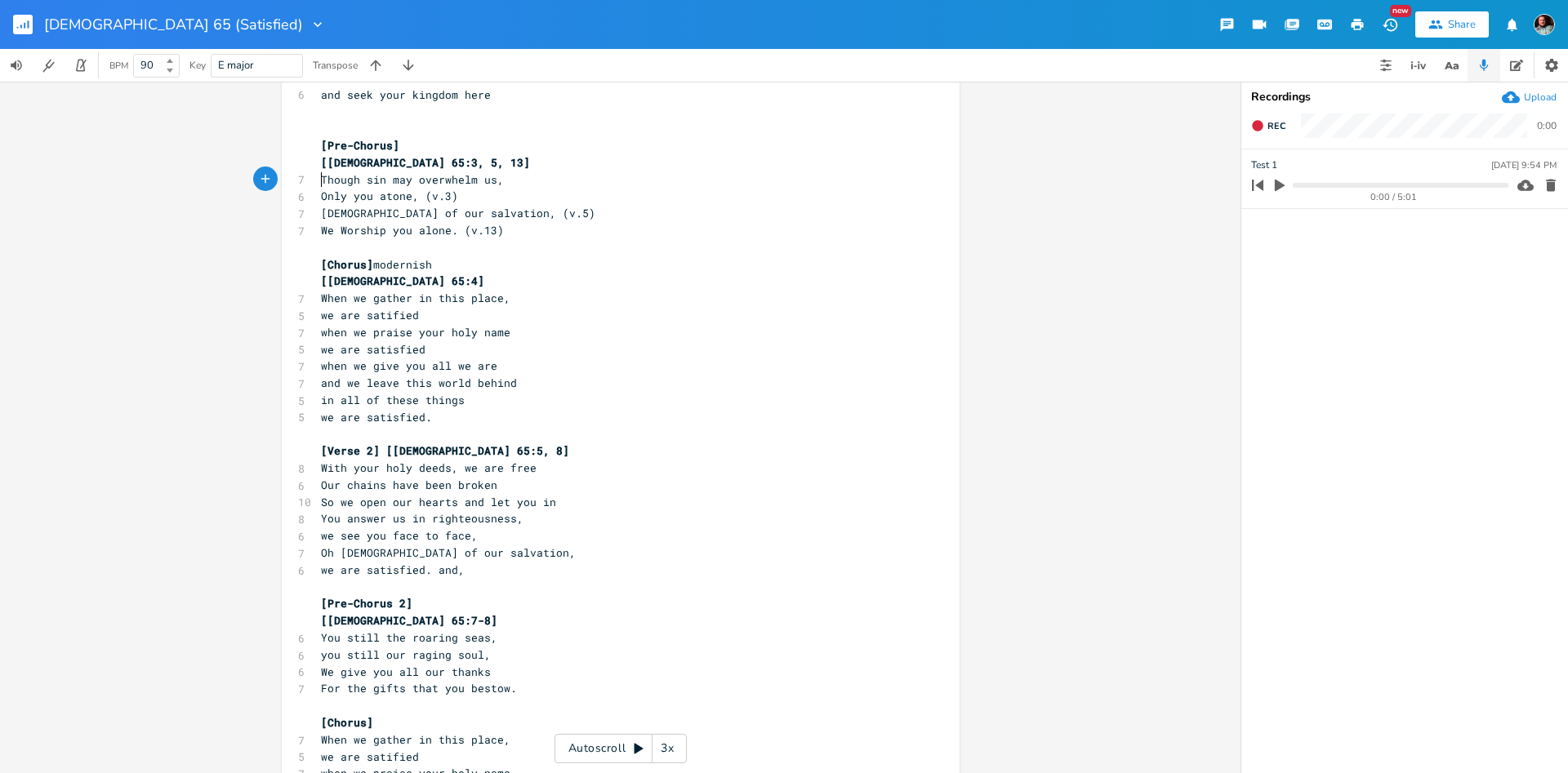
click at [320, 179] on span "Though sin may overwhelm us," at bounding box center [412, 179] width 183 height 14
type textarea "]"
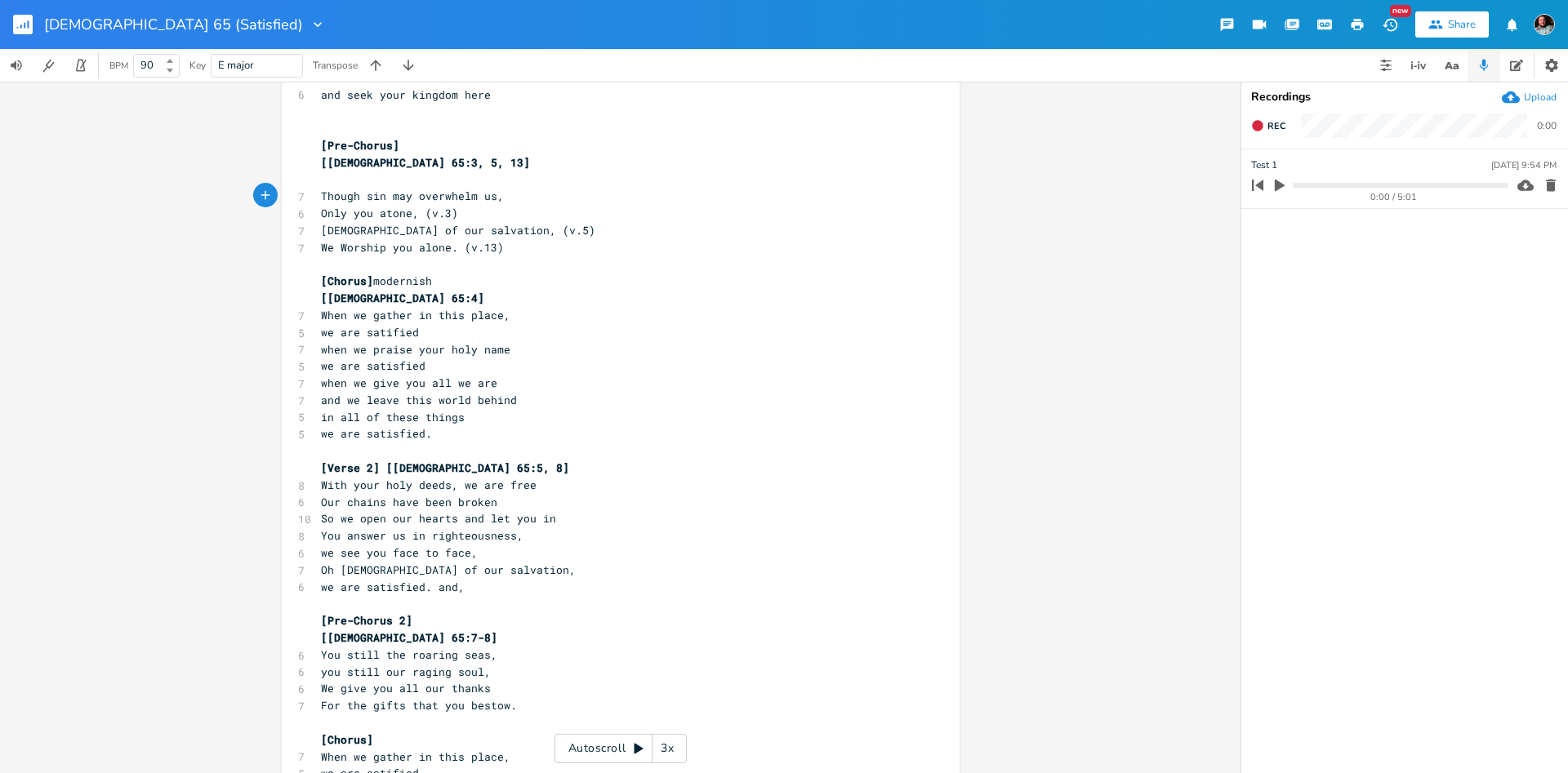
click at [330, 194] on span "Though sin may overwhelm us," at bounding box center [412, 195] width 183 height 14
click at [350, 181] on pre "​" at bounding box center [612, 180] width 590 height 17
type textarea "E"
click at [416, 208] on span "Only you atone, (v.3)" at bounding box center [389, 212] width 137 height 14
click at [315, 212] on div "xxxxxxxxxx [Verse 1] hymn like [Psalms 65:1-2] ​ E5 C#m 7 We bow down, We Prais…" at bounding box center [620, 541] width 678 height 1546
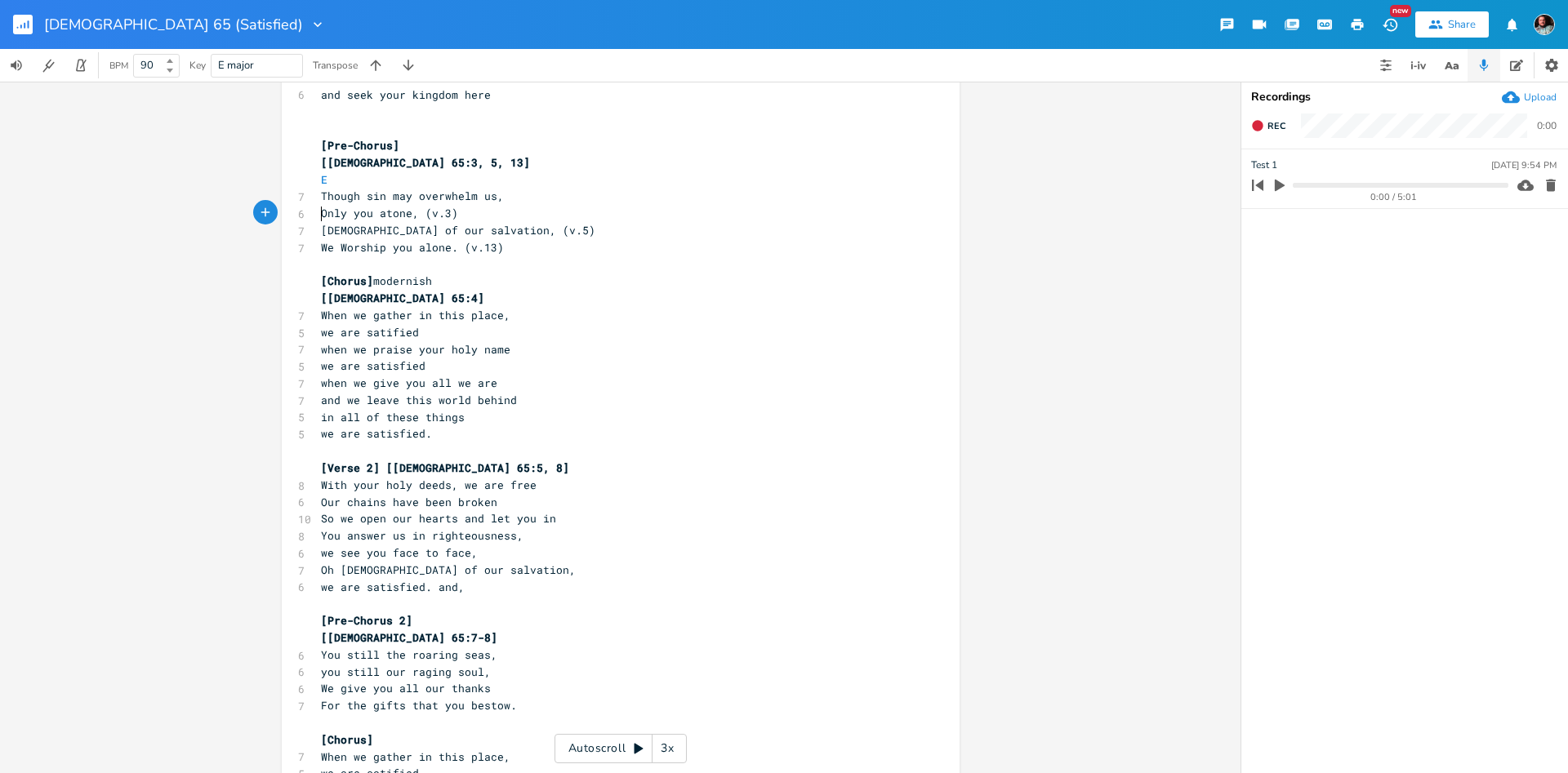
click at [320, 213] on span "Only you atone, (v.3)" at bounding box center [389, 212] width 137 height 14
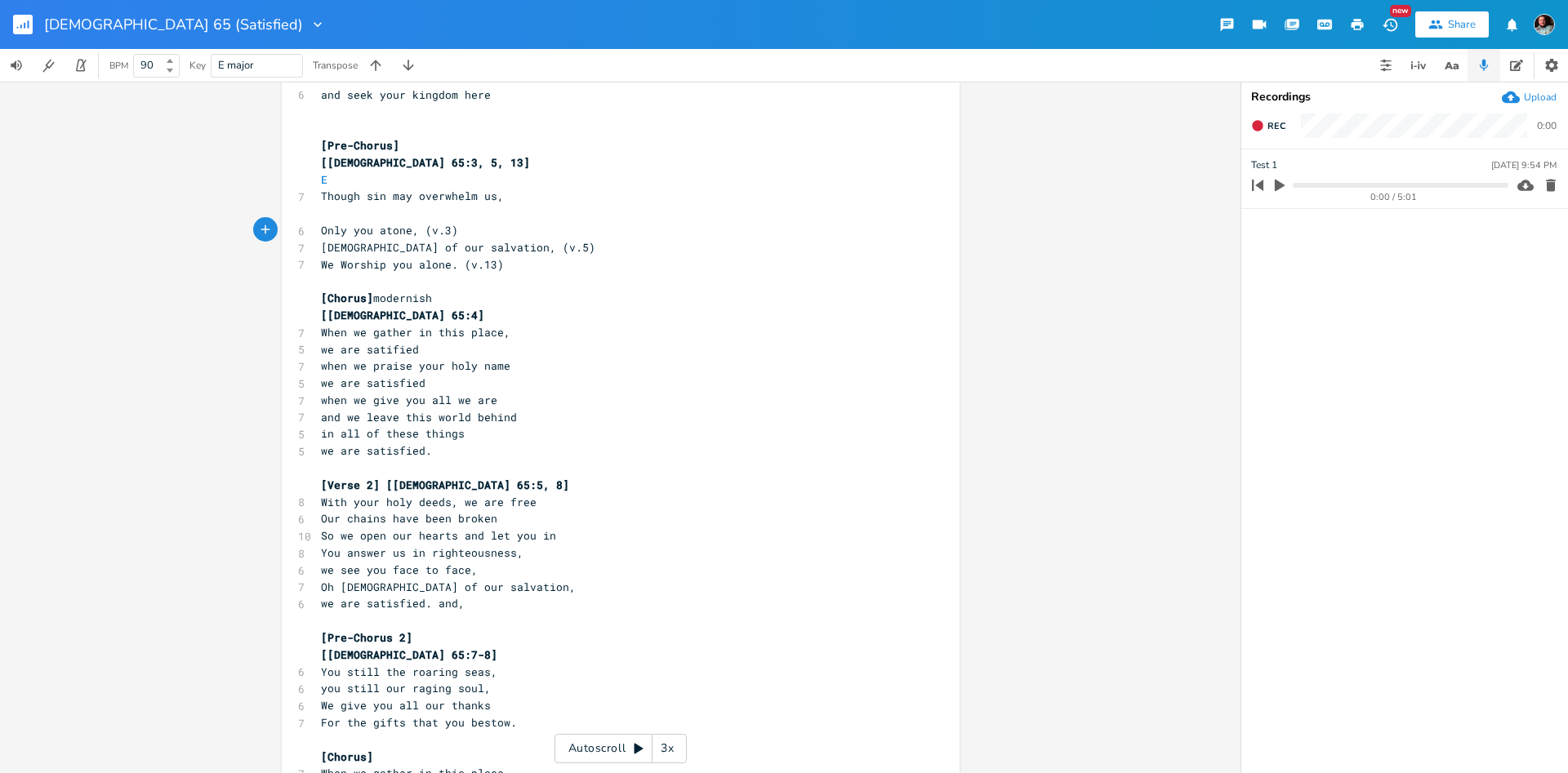
click at [320, 213] on pre "​" at bounding box center [612, 214] width 590 height 17
type textarea "C#M"
type textarea "n"
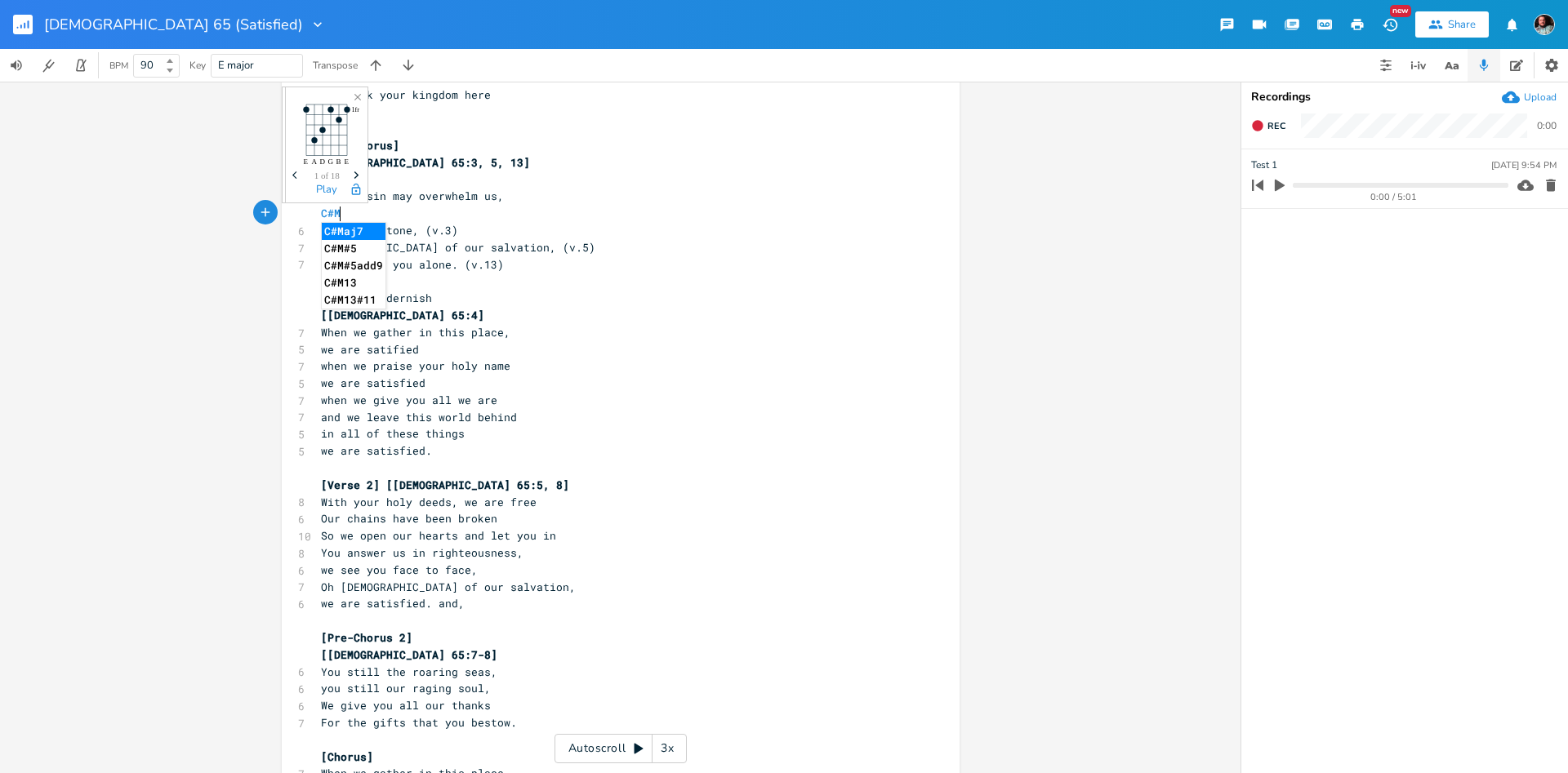
click at [449, 240] on pre "[DEMOGRAPHIC_DATA] of our salvation, (v.5)" at bounding box center [612, 248] width 590 height 17
click at [454, 230] on div "button" at bounding box center [460, 232] width 26 height 26
click at [416, 240] on pre "[DEMOGRAPHIC_DATA] of our salvation, (v.5)" at bounding box center [612, 248] width 590 height 17
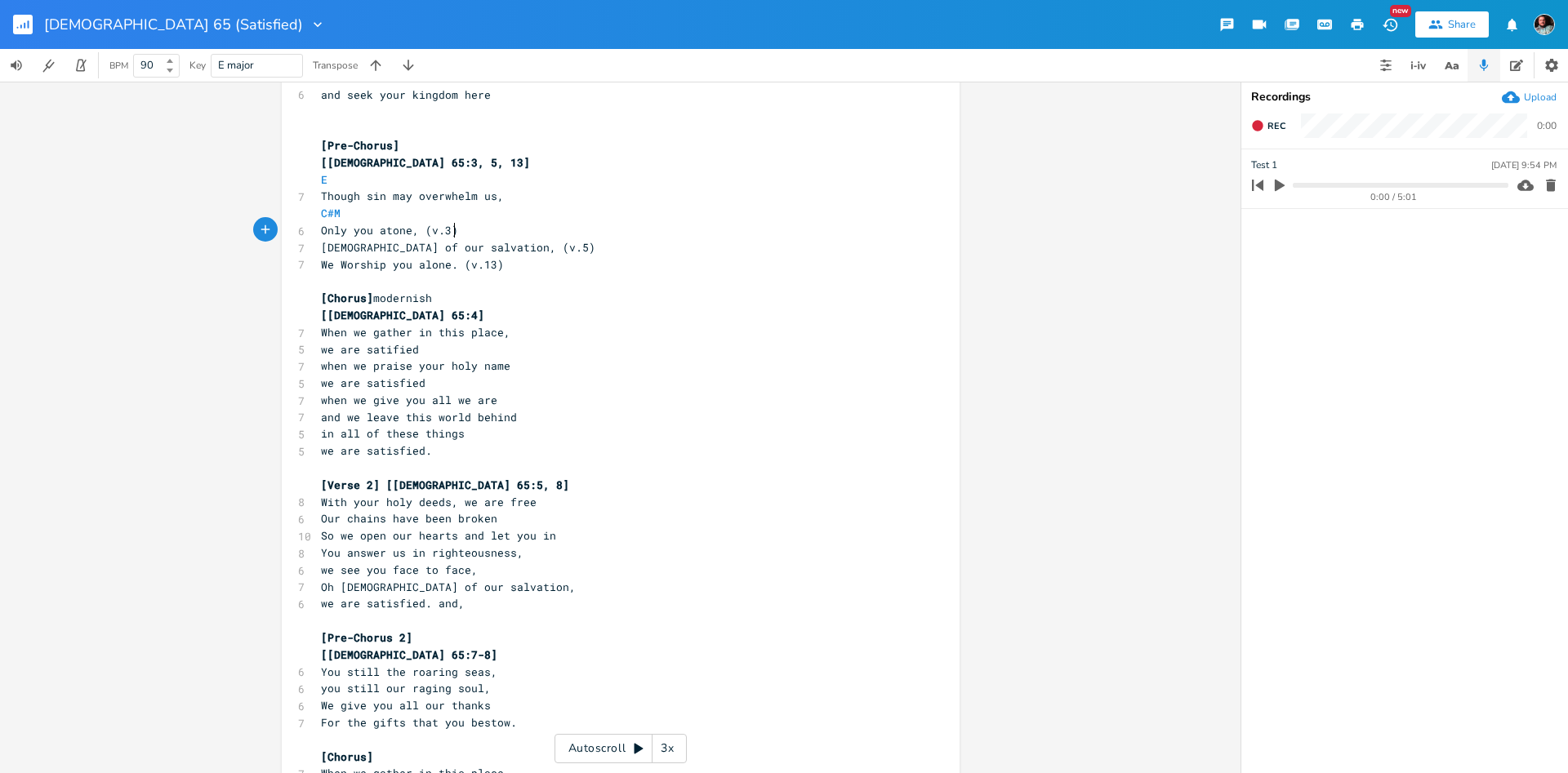
click at [457, 230] on pre "Only you atone, (v.3)" at bounding box center [612, 231] width 590 height 17
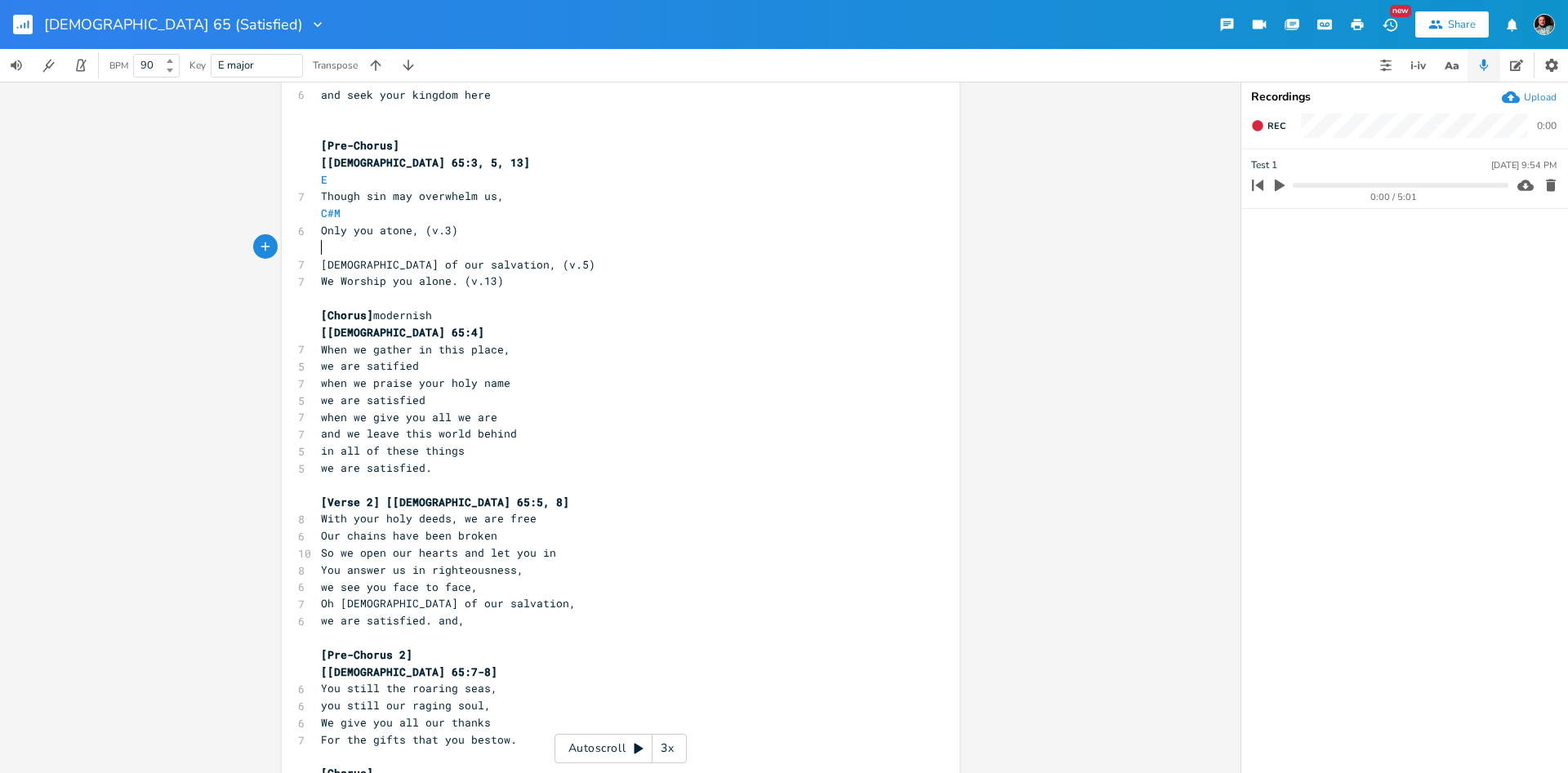
type textarea "A"
drag, startPoint x: 468, startPoint y: 257, endPoint x: 439, endPoint y: 285, distance: 40.3
click at [468, 258] on pre "[DEMOGRAPHIC_DATA] of our salvation, (v.5)" at bounding box center [612, 265] width 590 height 17
click at [324, 280] on span "We Worship you alone. (v.13)" at bounding box center [412, 280] width 183 height 14
click at [319, 286] on pre "We Worship you alone. (v.13)" at bounding box center [612, 281] width 590 height 17
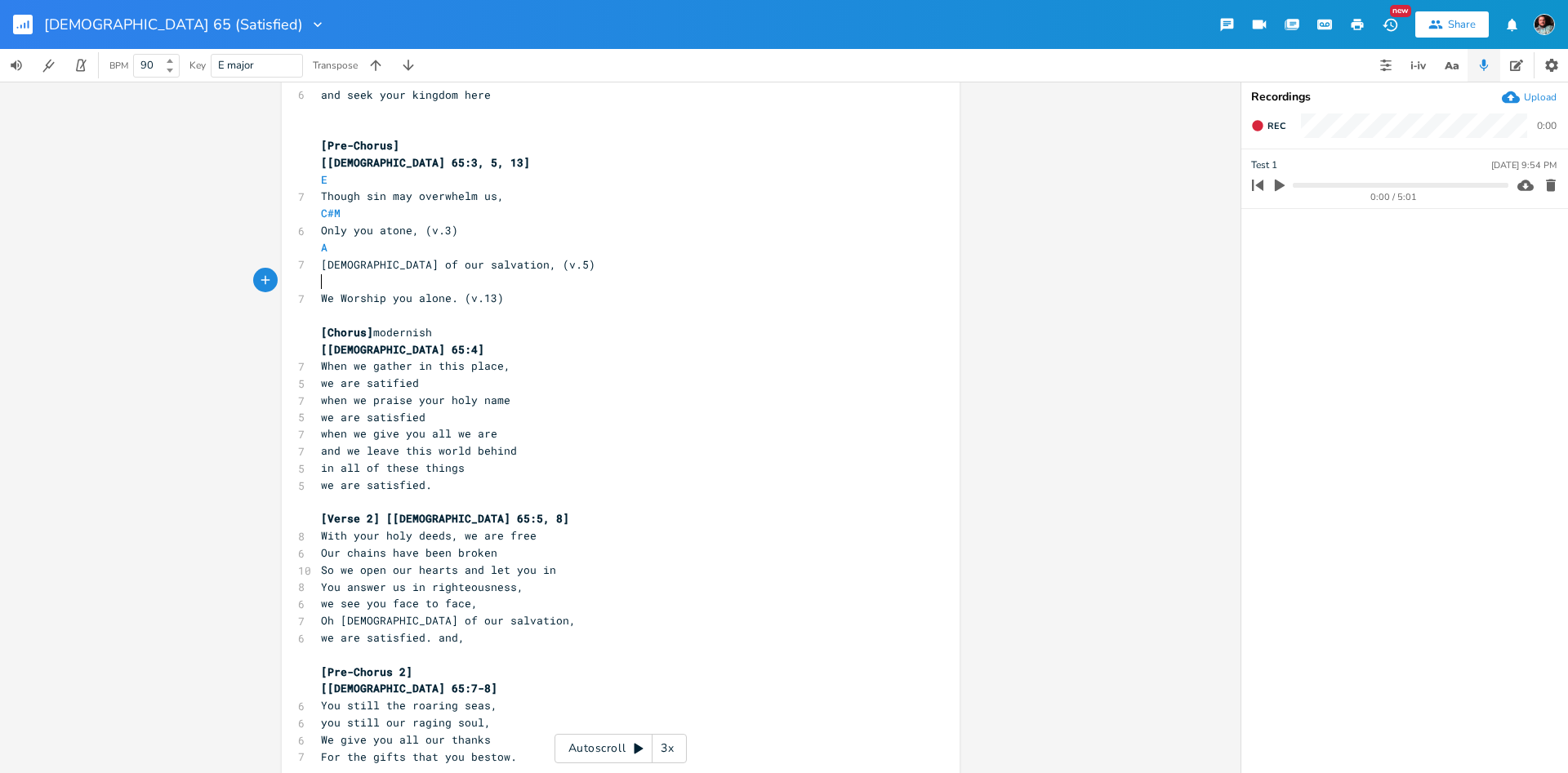
click at [361, 285] on pre "​" at bounding box center [612, 281] width 590 height 17
type textarea "B"
click at [511, 384] on pre "we are satified" at bounding box center [612, 383] width 590 height 17
click at [320, 364] on pre "When we gather in this place," at bounding box center [612, 366] width 590 height 17
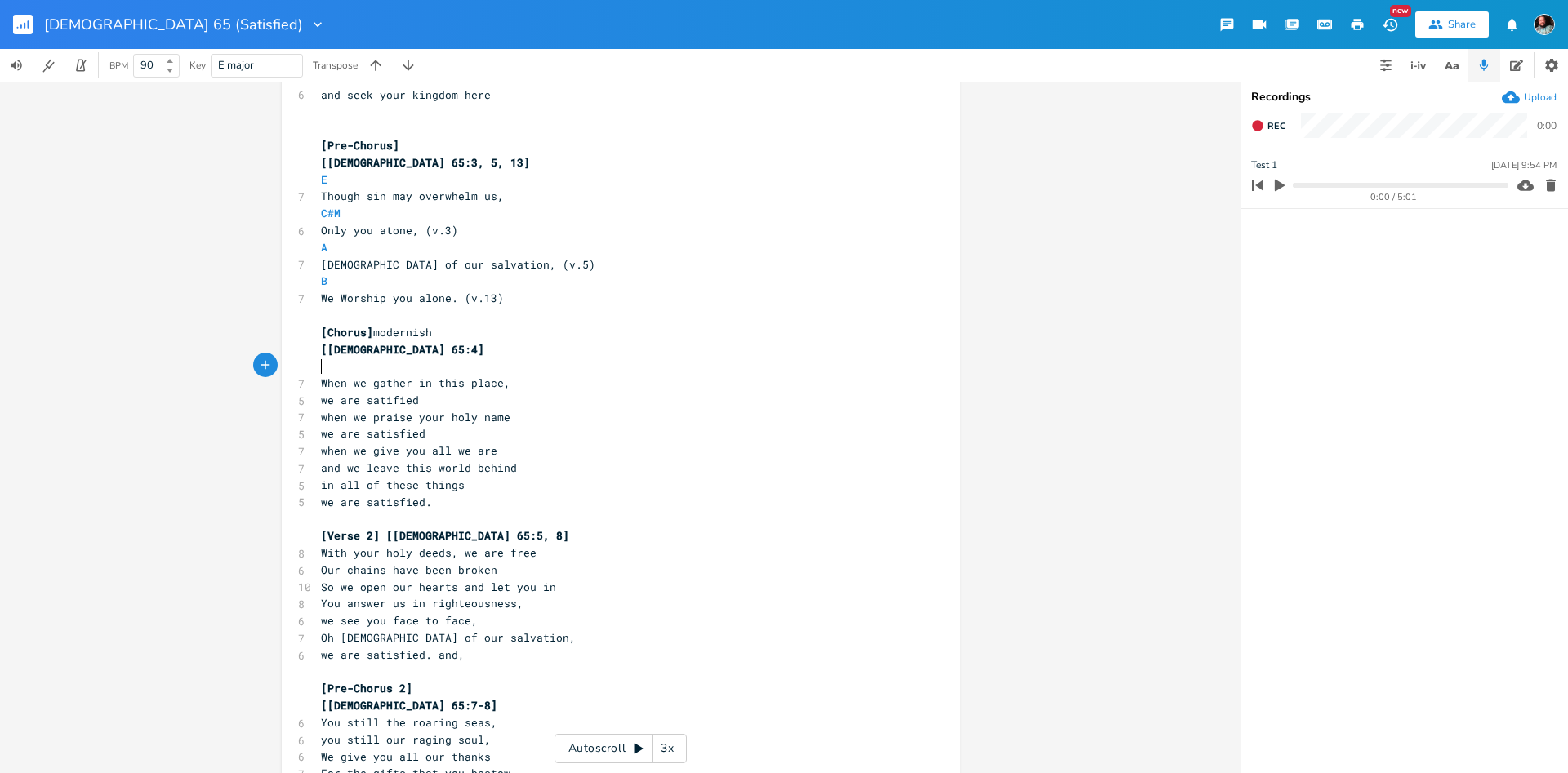
click at [328, 368] on pre "​" at bounding box center [612, 366] width 590 height 17
type textarea "E"
click at [402, 406] on span "we are satified" at bounding box center [369, 399] width 98 height 14
click at [318, 419] on pre "when we praise your holy name" at bounding box center [612, 417] width 590 height 17
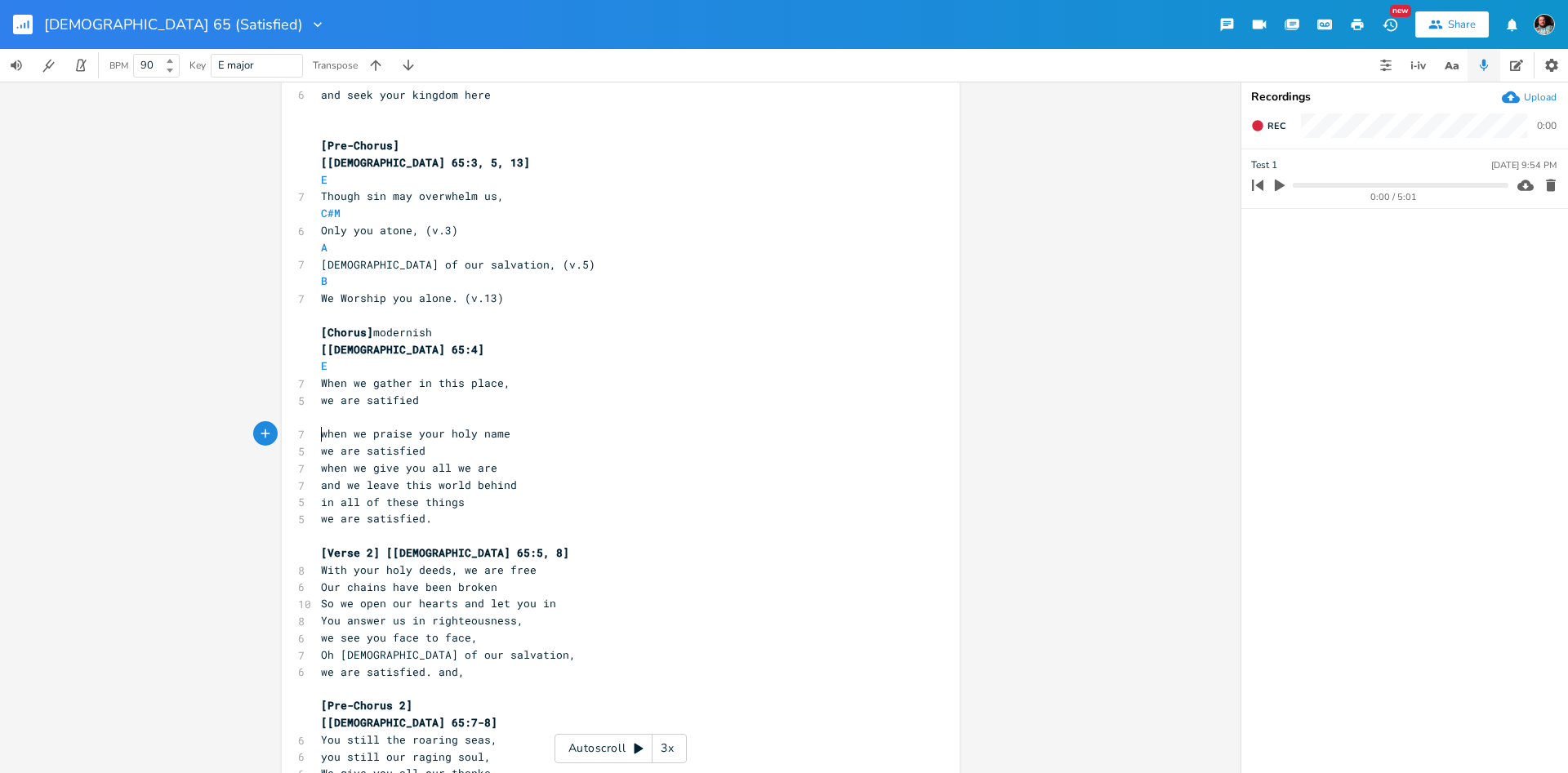
click at [330, 419] on pre "​" at bounding box center [612, 417] width 590 height 17
type textarea "C#M"
drag, startPoint x: 548, startPoint y: 475, endPoint x: 504, endPoint y: 503, distance: 52.2
click at [547, 476] on pre "when we give you all we are" at bounding box center [612, 468] width 590 height 17
click at [320, 473] on span "when we give you all we are" at bounding box center [408, 467] width 176 height 14
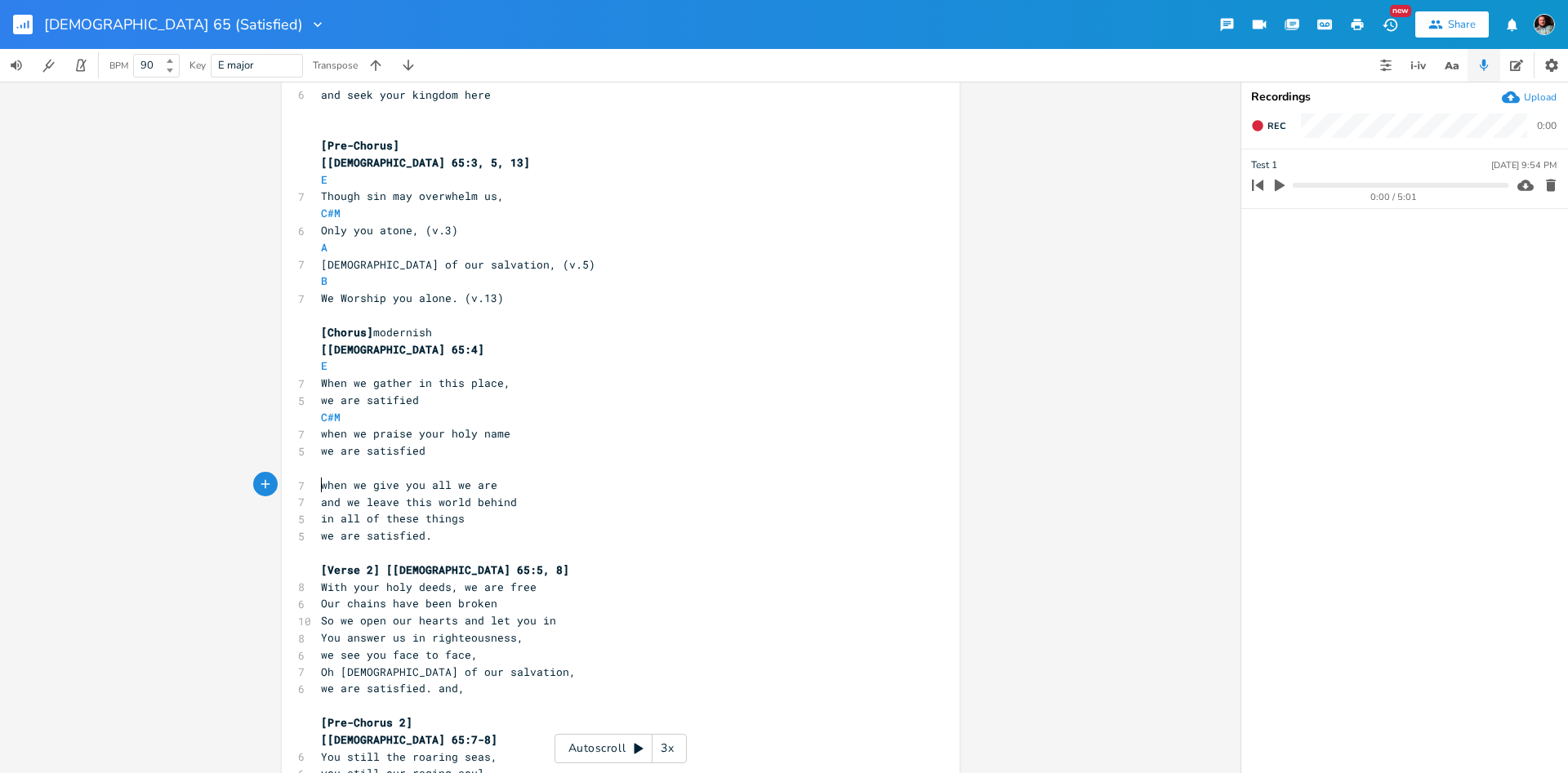
type textarea "E"
click at [324, 471] on pre "​" at bounding box center [612, 468] width 590 height 17
type textarea "A"
click at [437, 473] on pre "A" at bounding box center [612, 468] width 590 height 17
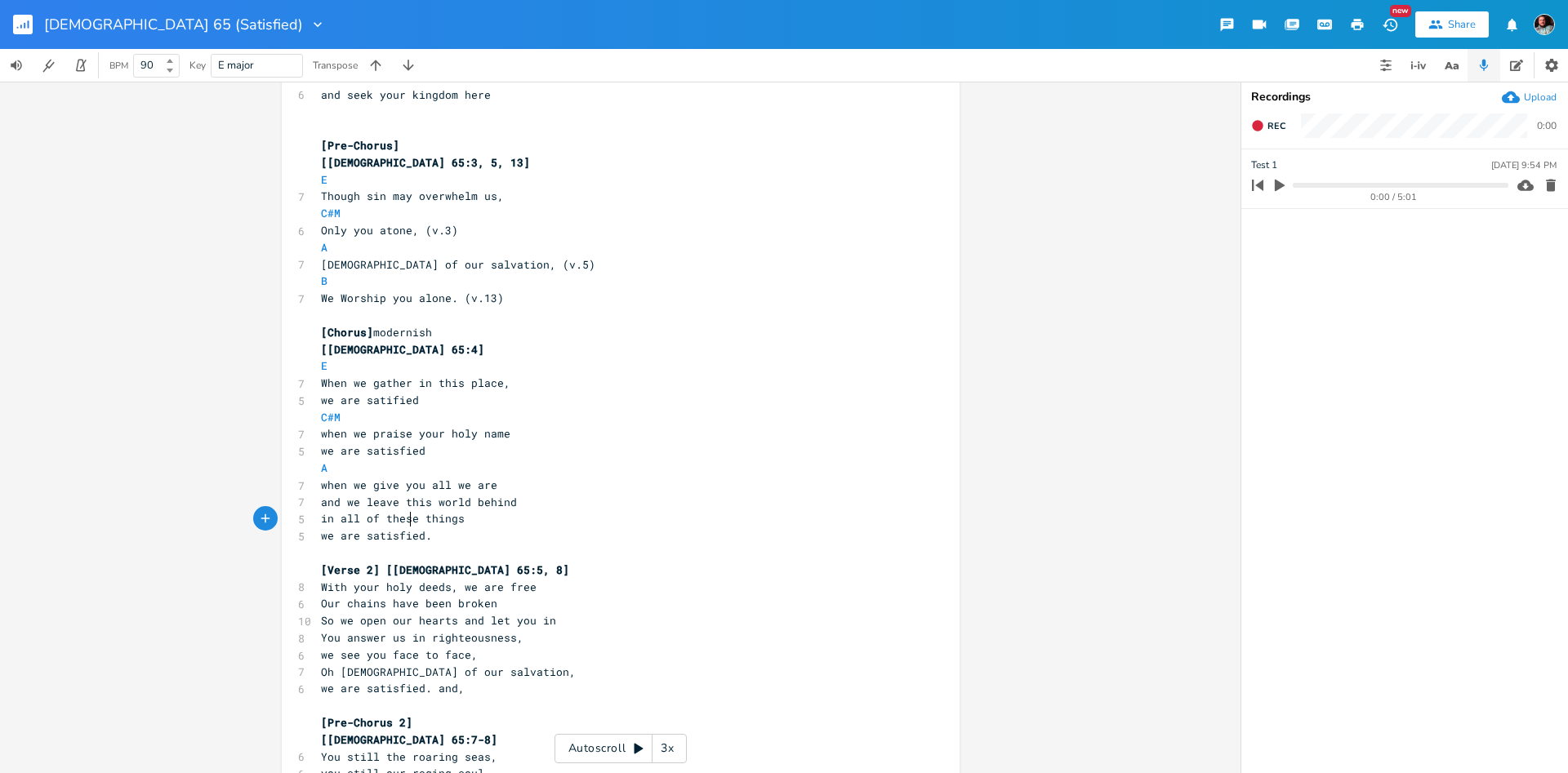
type textarea "e things we are satisfi"
click at [408, 529] on div "[Verse 1] hymn like [[DEMOGRAPHIC_DATA] 65:1-2] ​ E5 C#m 7 We bow down, We Prai…" at bounding box center [612, 595] width 590 height 1596
click at [319, 505] on pre "and we leave this world behind" at bounding box center [612, 503] width 590 height 17
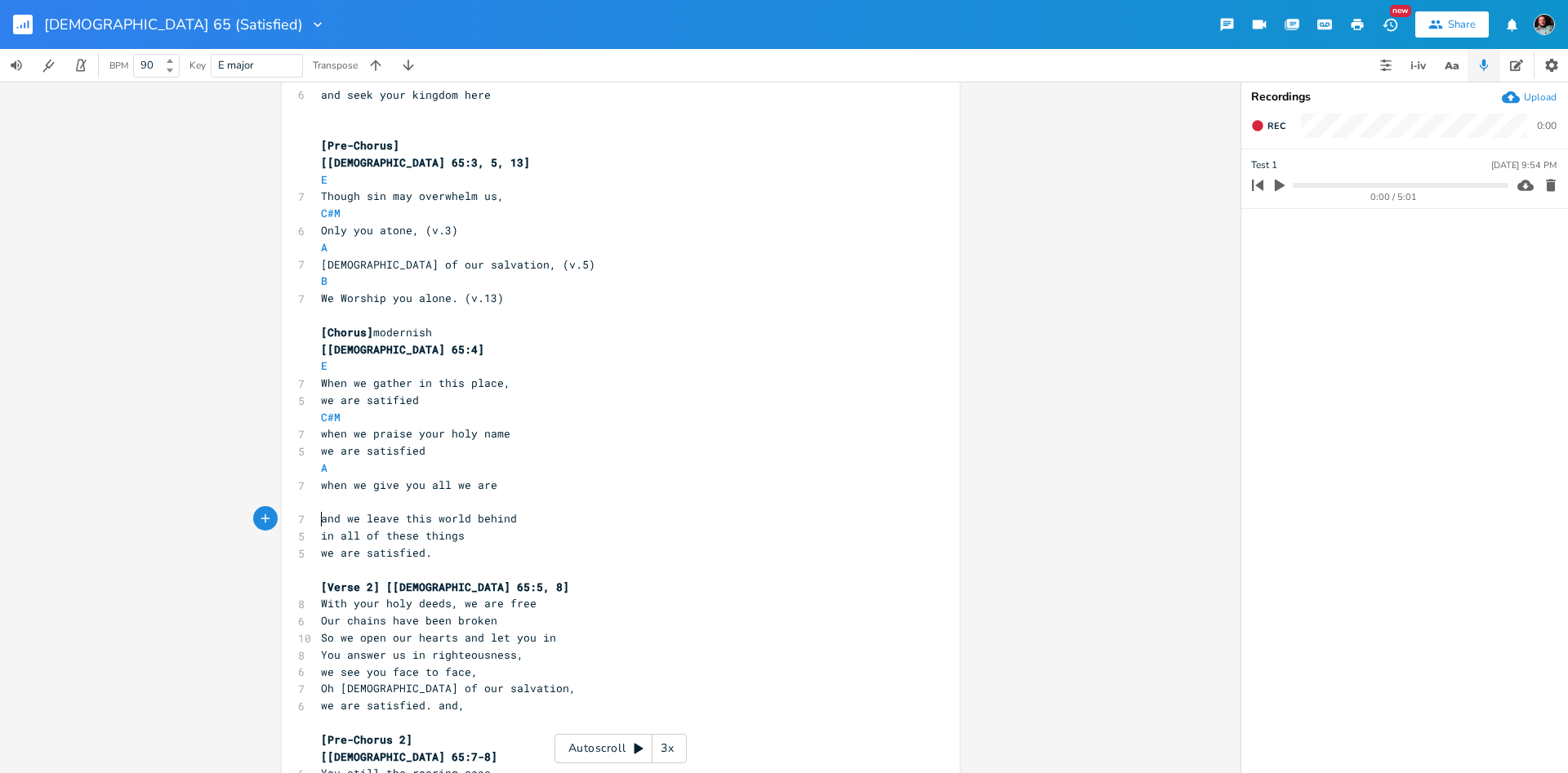
type textarea "B"
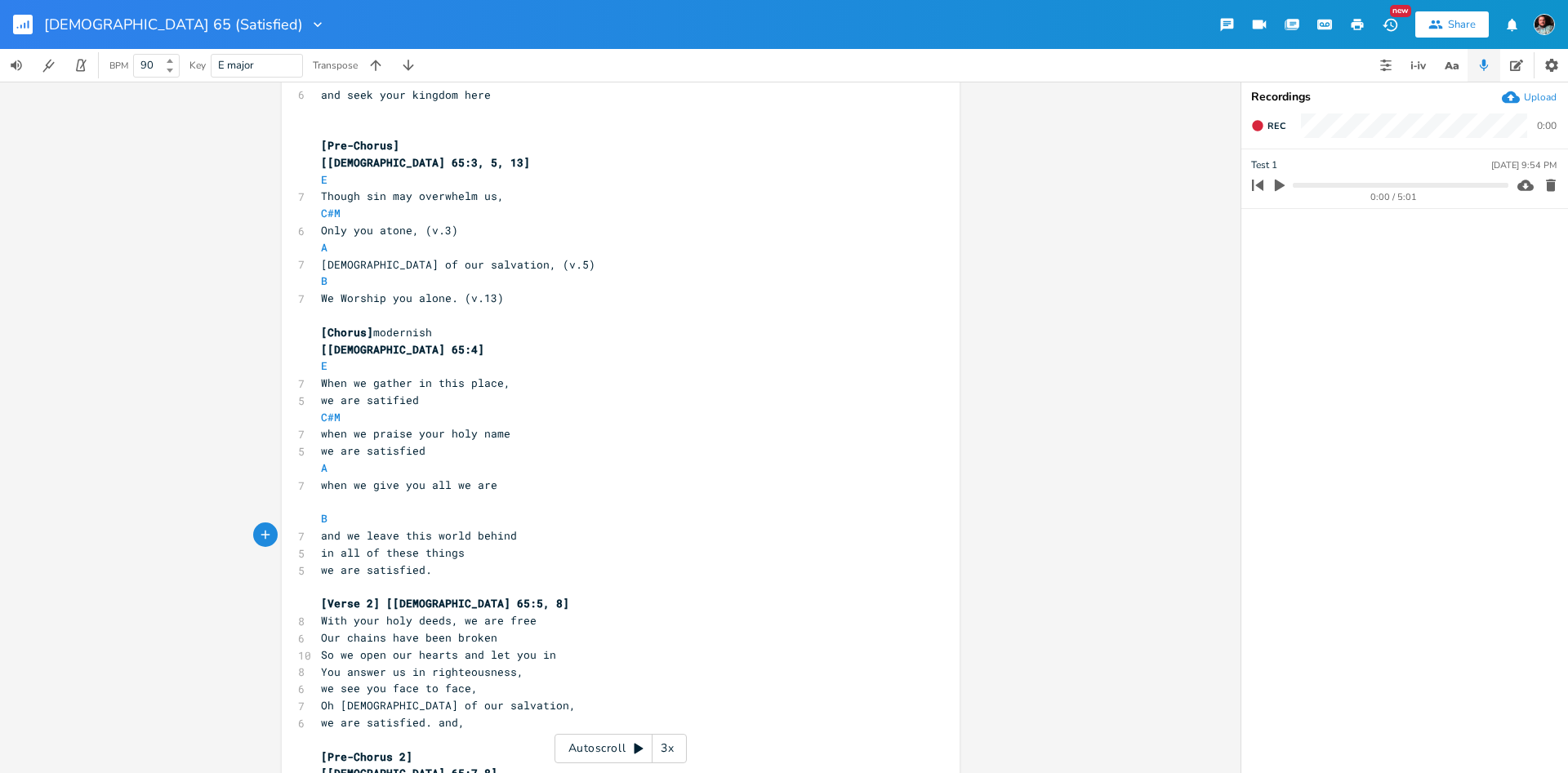
click at [331, 506] on pre "​" at bounding box center [612, 503] width 590 height 17
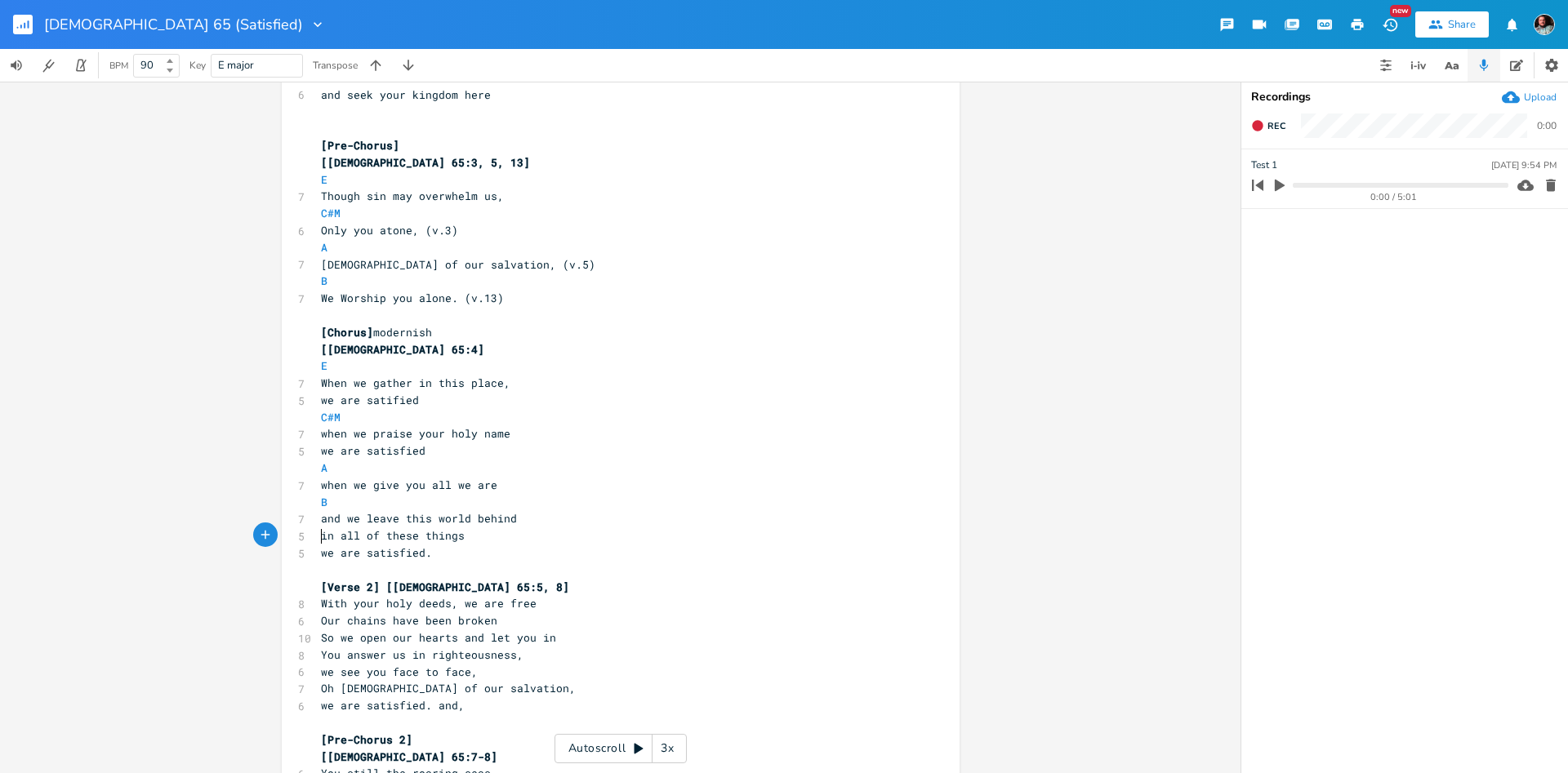
click at [322, 536] on span "in all of these things" at bounding box center [392, 535] width 144 height 14
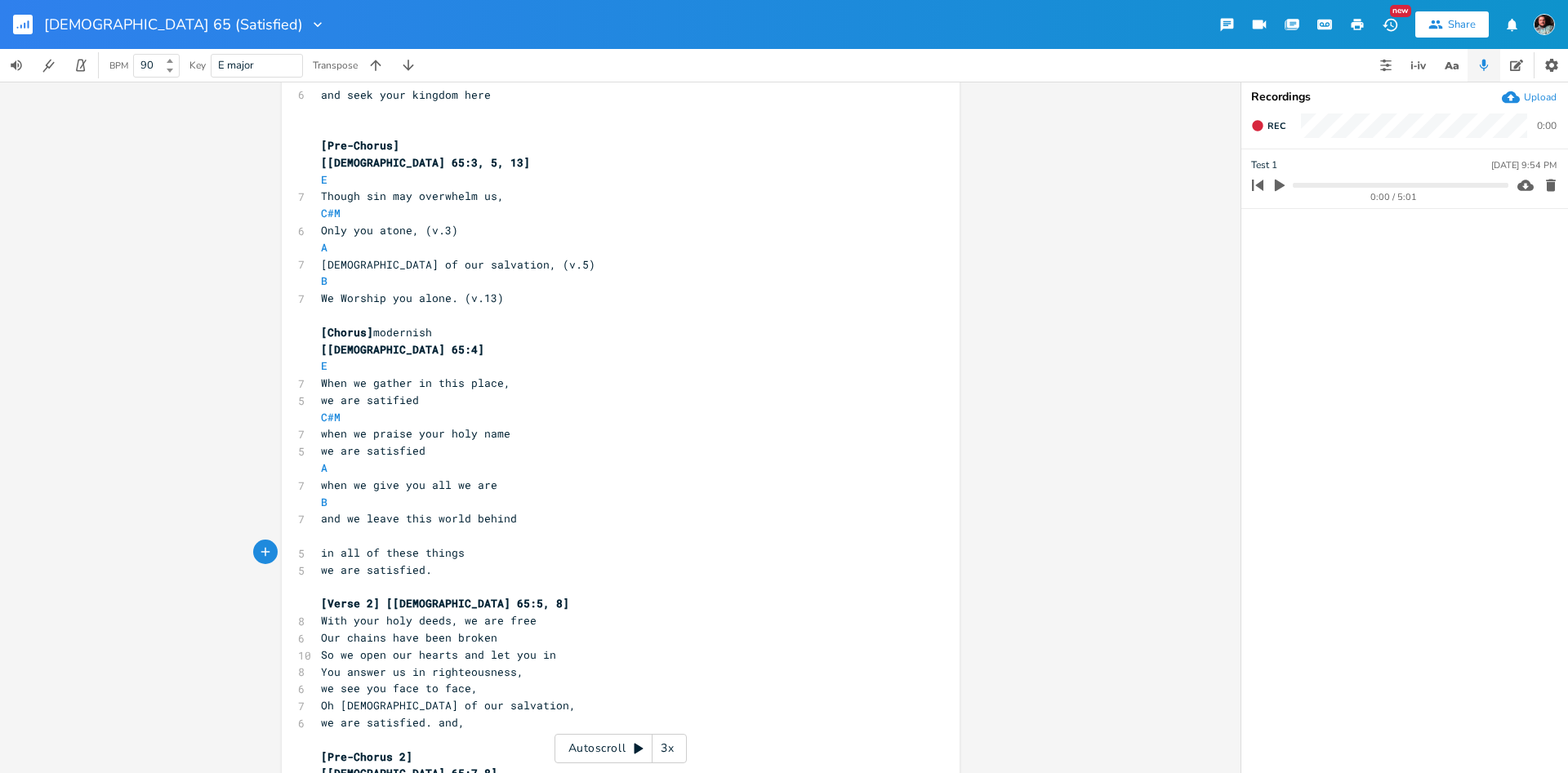
click at [342, 535] on pre "​" at bounding box center [612, 536] width 590 height 17
type textarea "E"
drag, startPoint x: 417, startPoint y: 529, endPoint x: 414, endPoint y: 539, distance: 10.4
click at [416, 534] on pre "E" at bounding box center [612, 536] width 590 height 17
click at [413, 548] on span "in all of these things" at bounding box center [392, 552] width 144 height 14
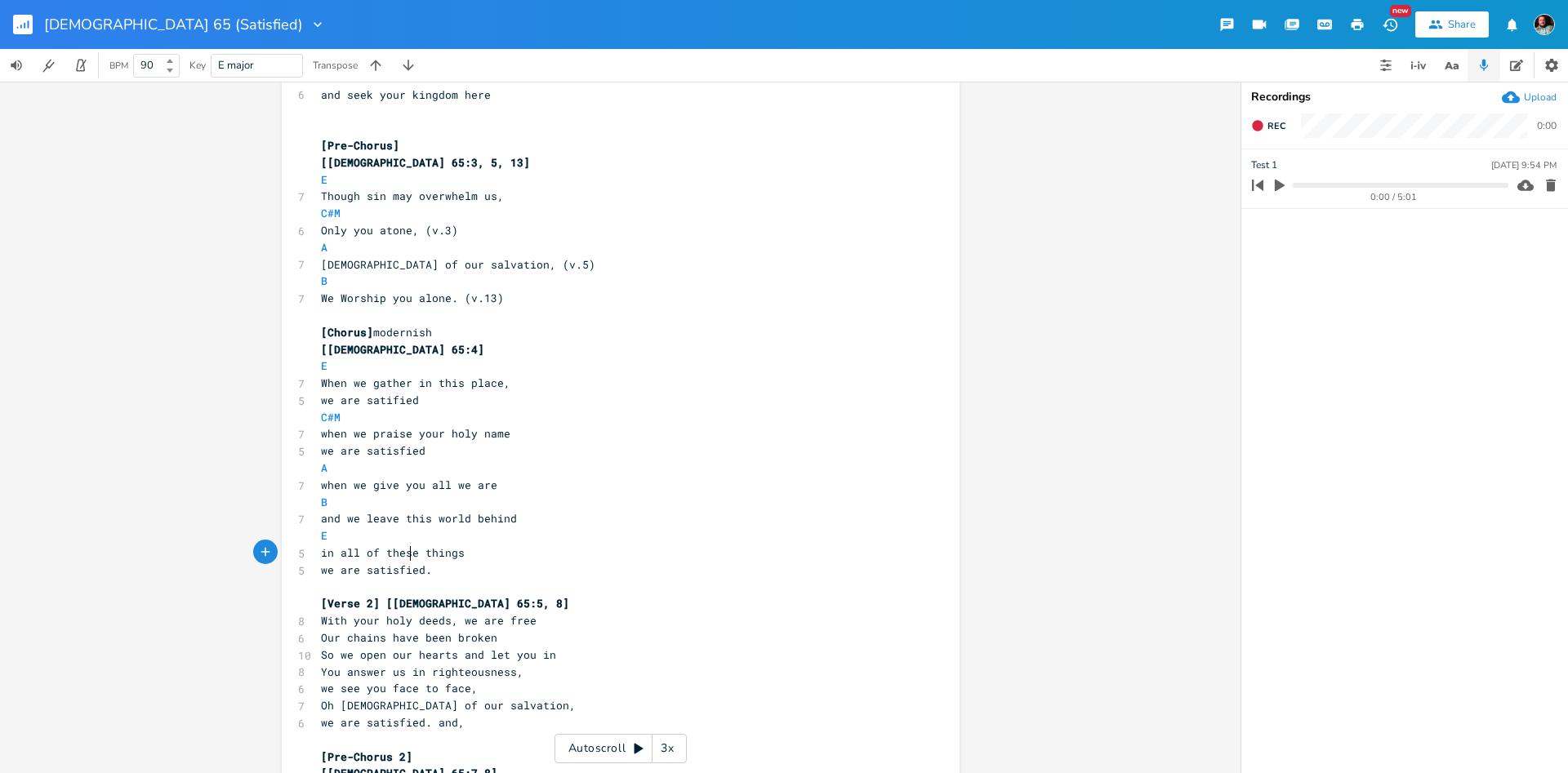
click at [320, 579] on pre "​" at bounding box center [612, 588] width 590 height 17
click at [319, 568] on pre "we are satisfied." at bounding box center [612, 570] width 590 height 17
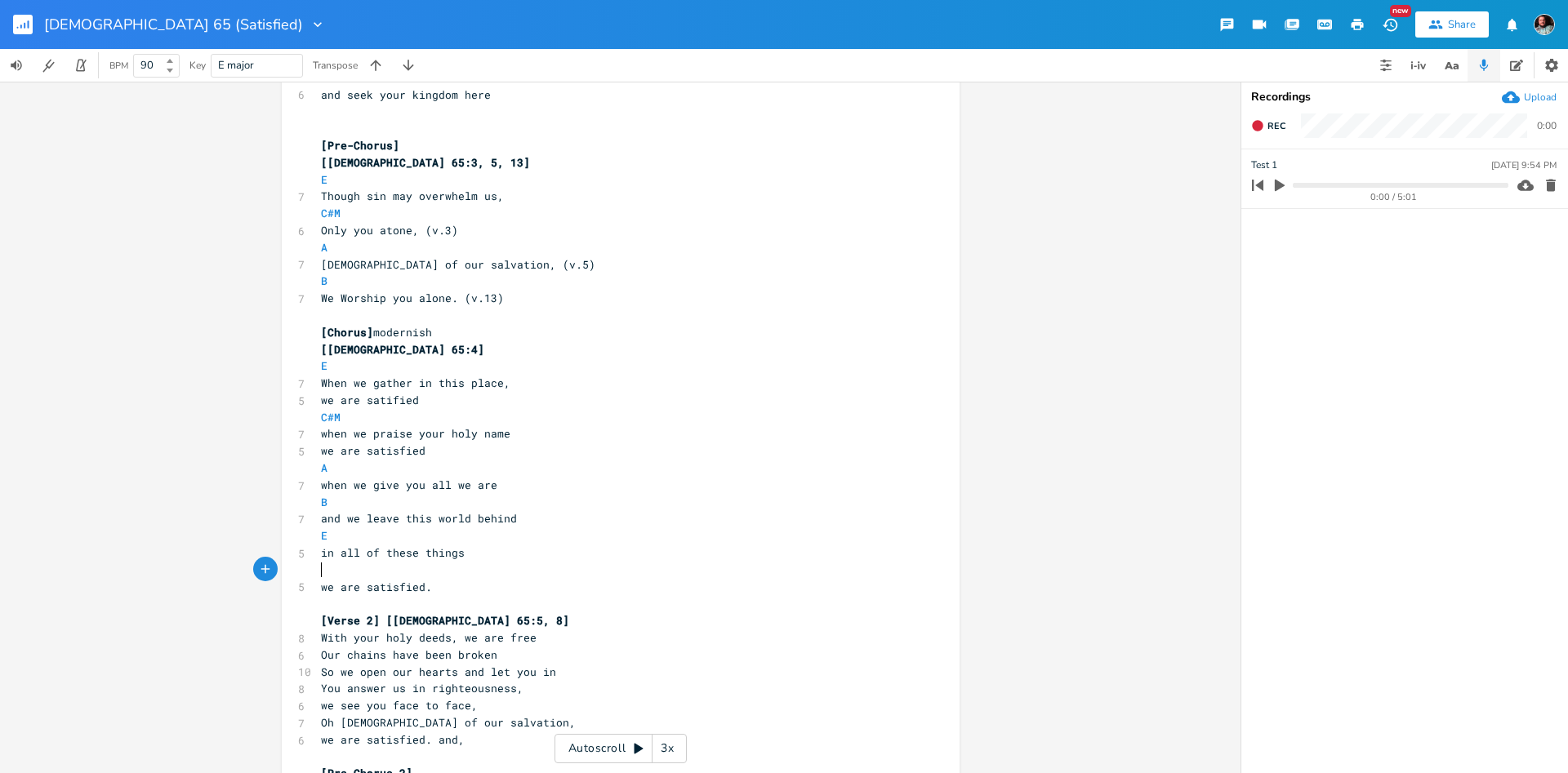
click at [343, 570] on pre "​" at bounding box center [612, 570] width 590 height 17
type textarea "A B E"
click at [564, 486] on pre "when we give you all we are" at bounding box center [612, 485] width 590 height 17
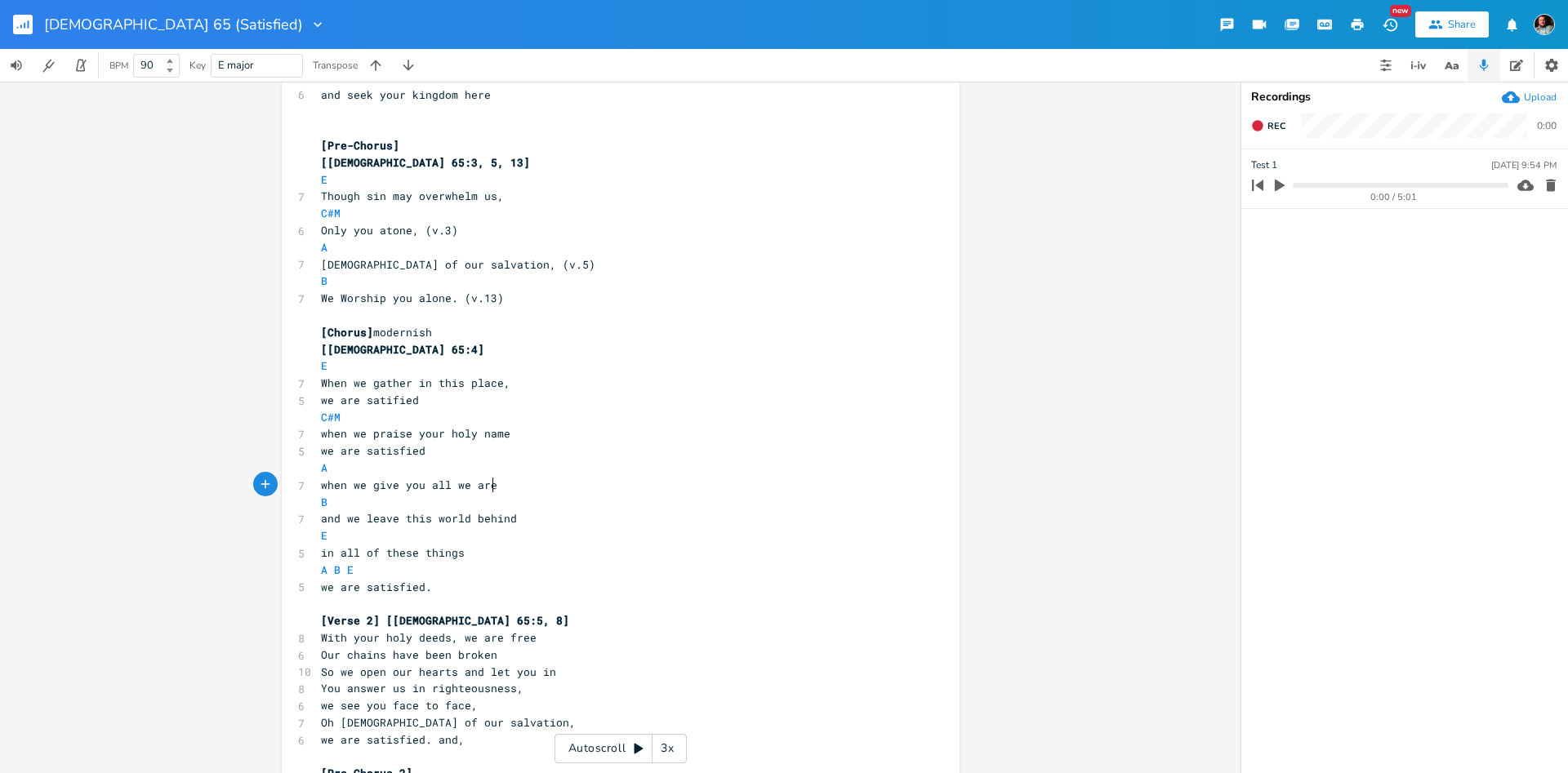
click at [319, 534] on pre "E" at bounding box center [612, 536] width 590 height 17
type textarea "A"
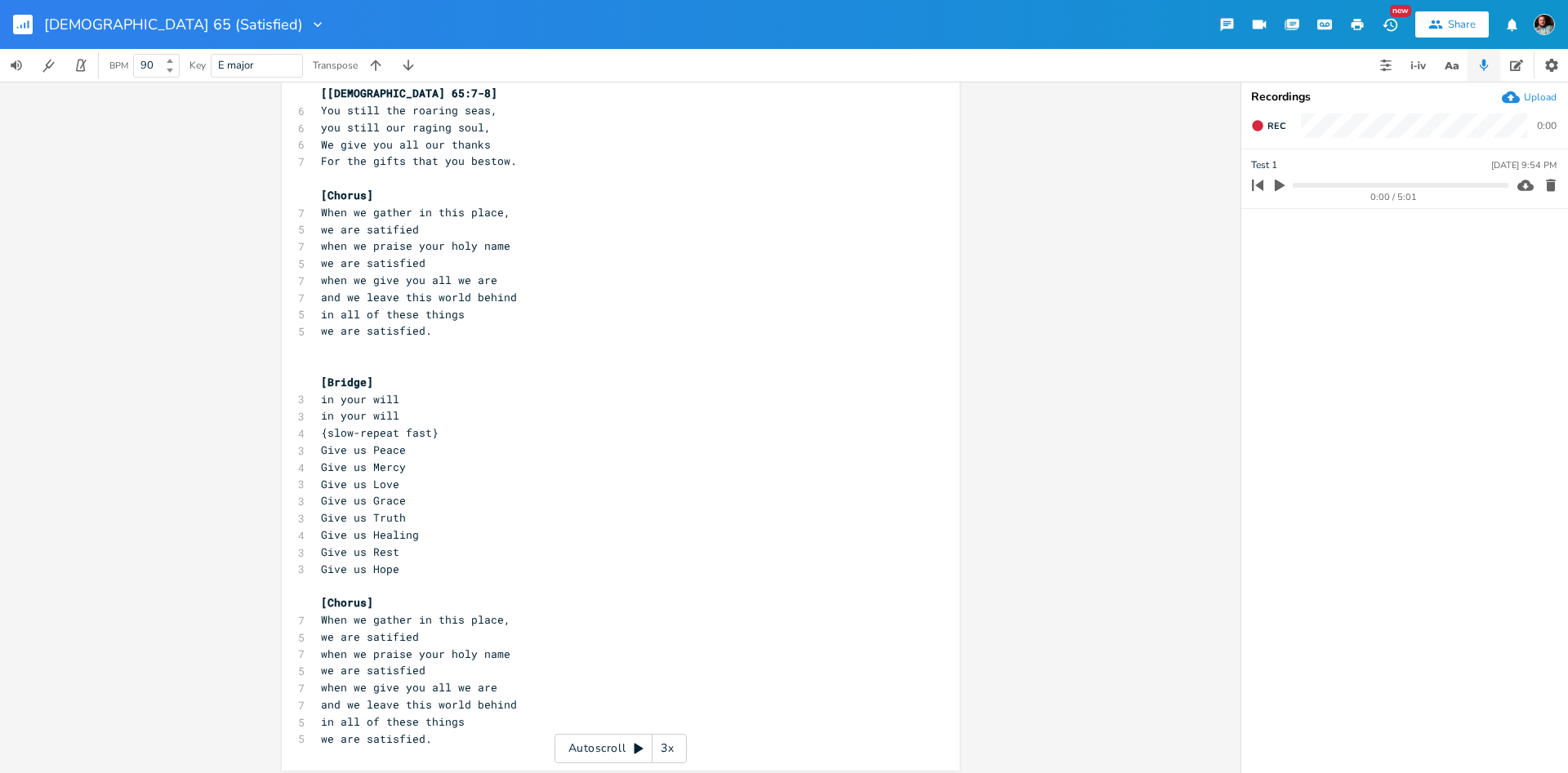
scroll to position [1028, 0]
click at [443, 371] on pre "[Bridge]" at bounding box center [612, 376] width 590 height 17
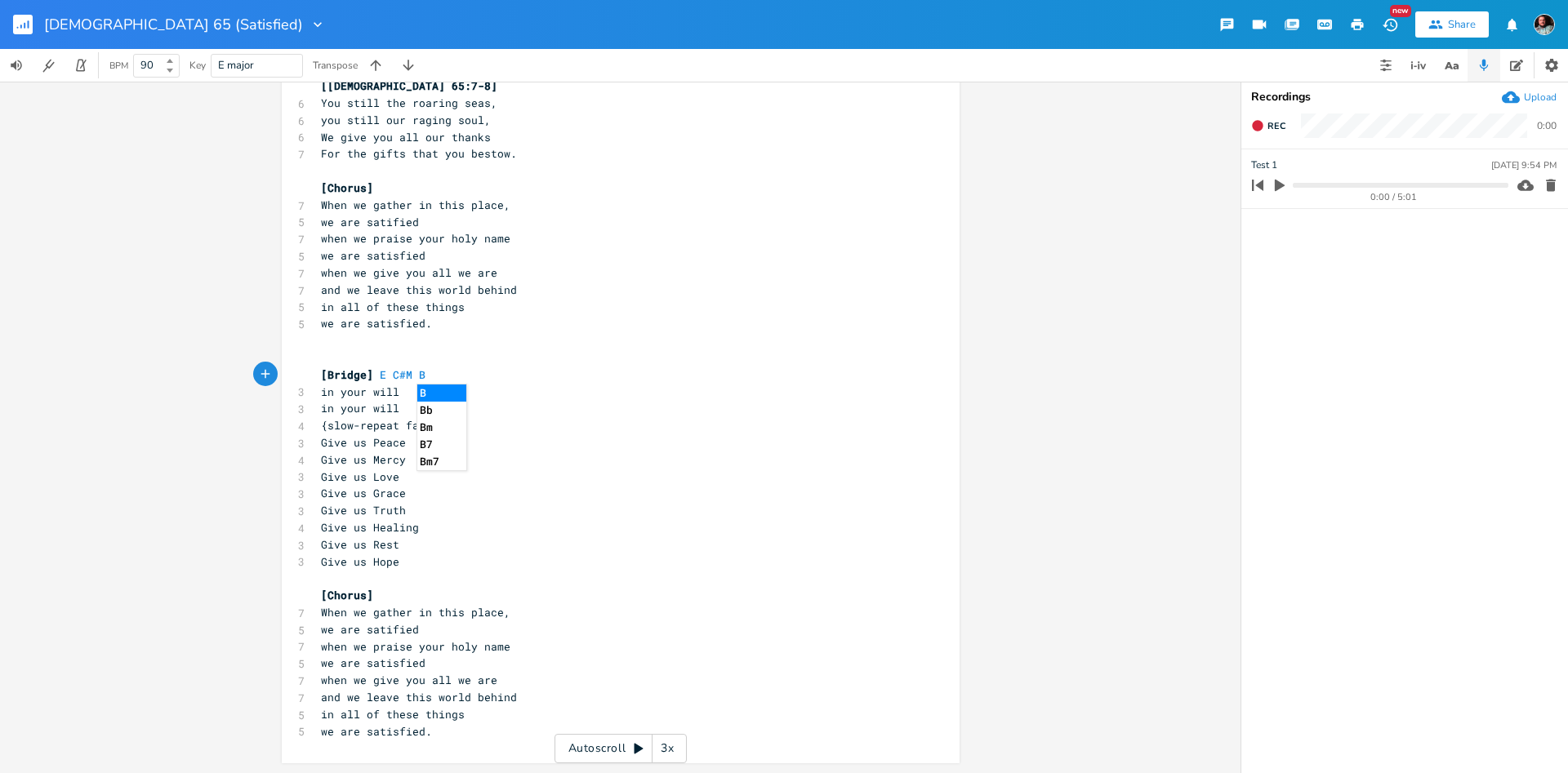
type textarea "E C#M B"
type textarea "A"
type textarea "A B"
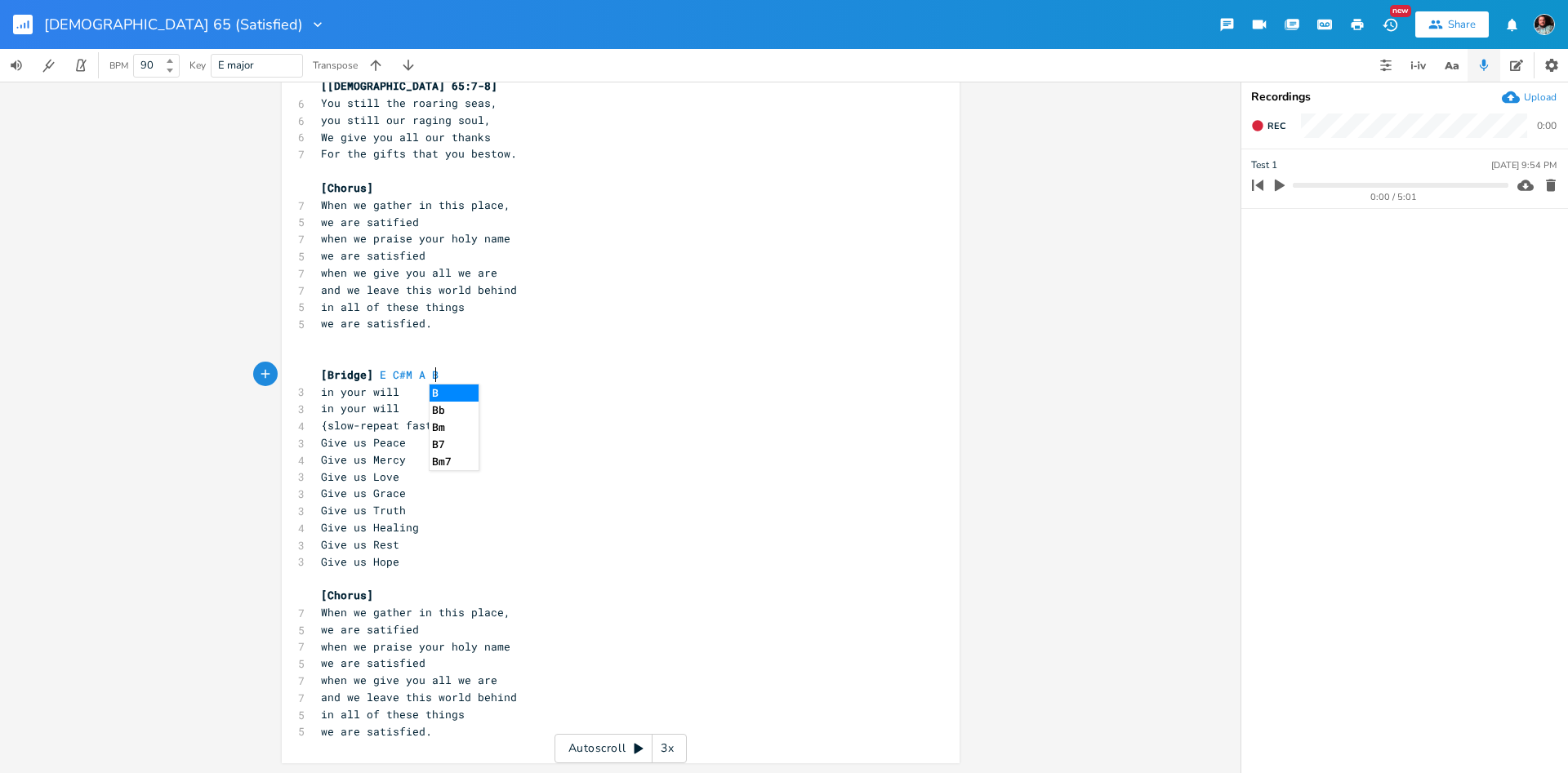
scroll to position [5, 0]
click at [404, 407] on pre "in your will" at bounding box center [612, 409] width 590 height 17
type textarea "(echoes)"
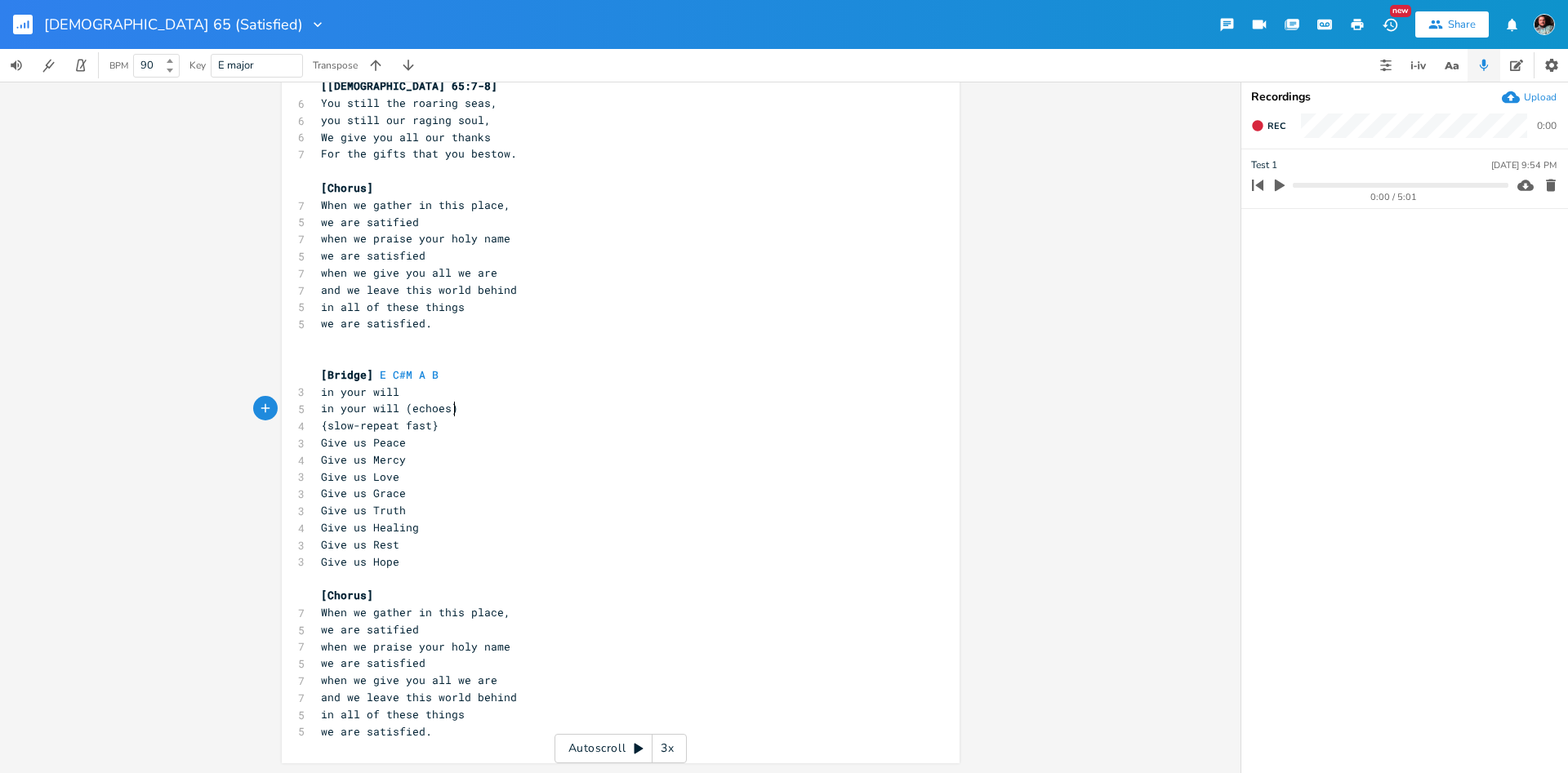
click at [394, 431] on span "{slow-repeat fast}" at bounding box center [379, 425] width 118 height 14
type textarea "-"
drag, startPoint x: 358, startPoint y: 423, endPoint x: 356, endPoint y: 432, distance: 9.2
click at [355, 425] on span "{slow-repeat fast}" at bounding box center [379, 425] width 118 height 14
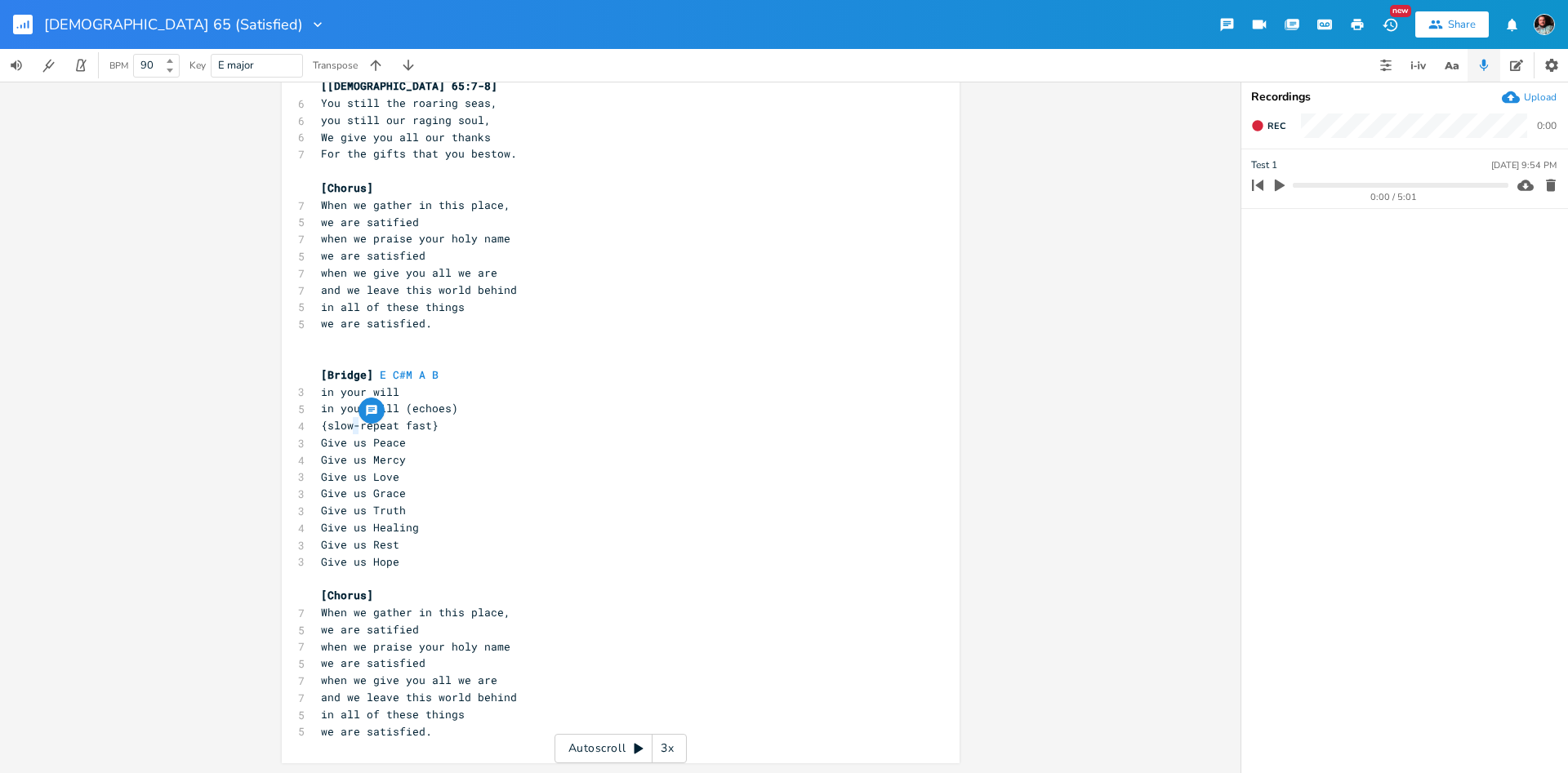
scroll to position [5, 0]
click at [361, 430] on span "{slow-repeat fast}" at bounding box center [379, 425] width 118 height 14
type textarea "1st time"
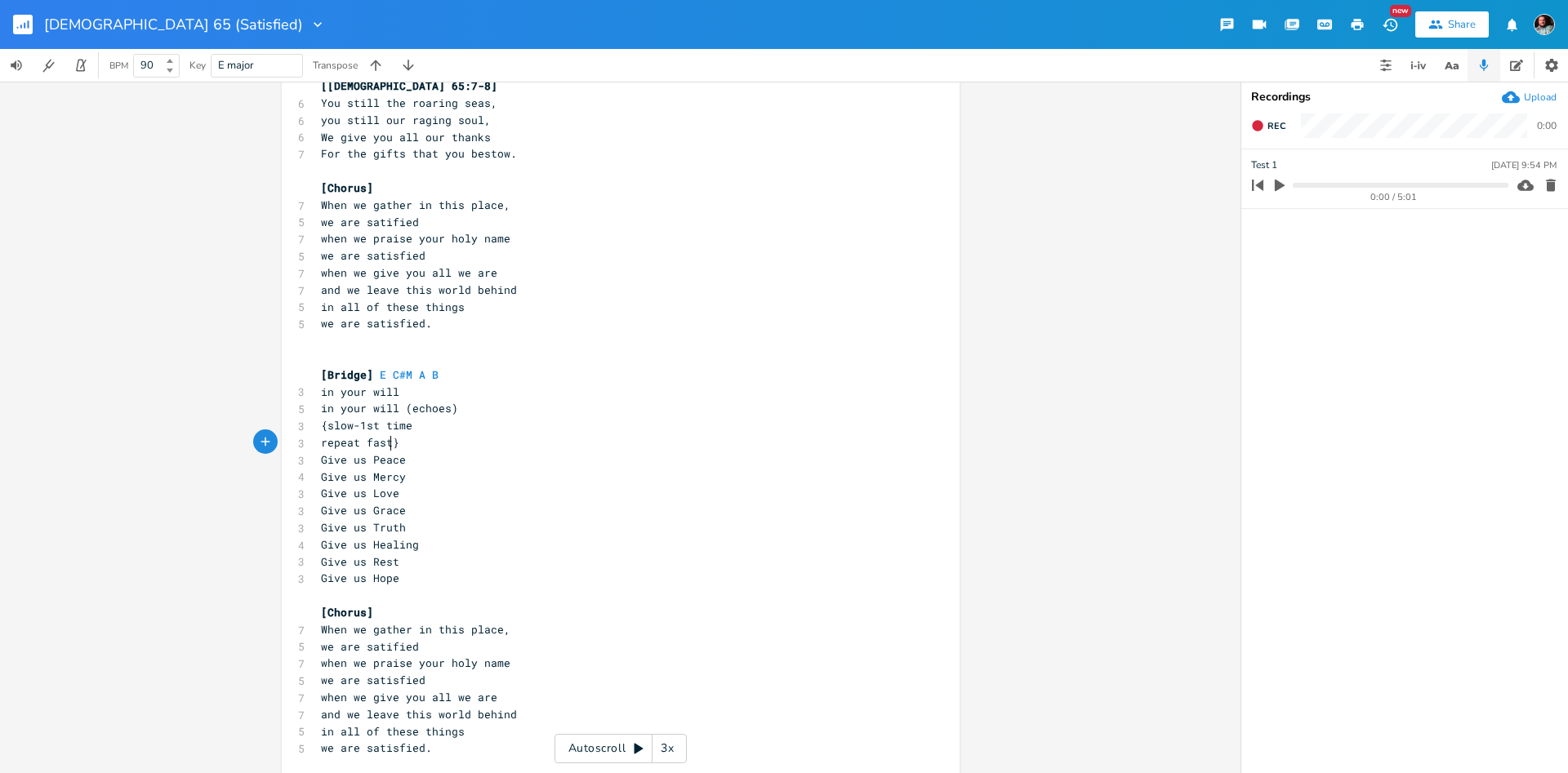
click at [390, 448] on span "repeat fast}" at bounding box center [359, 442] width 78 height 14
type textarea "er meditative, pleading"
click at [1457, 33] on button "Share" at bounding box center [1451, 24] width 73 height 26
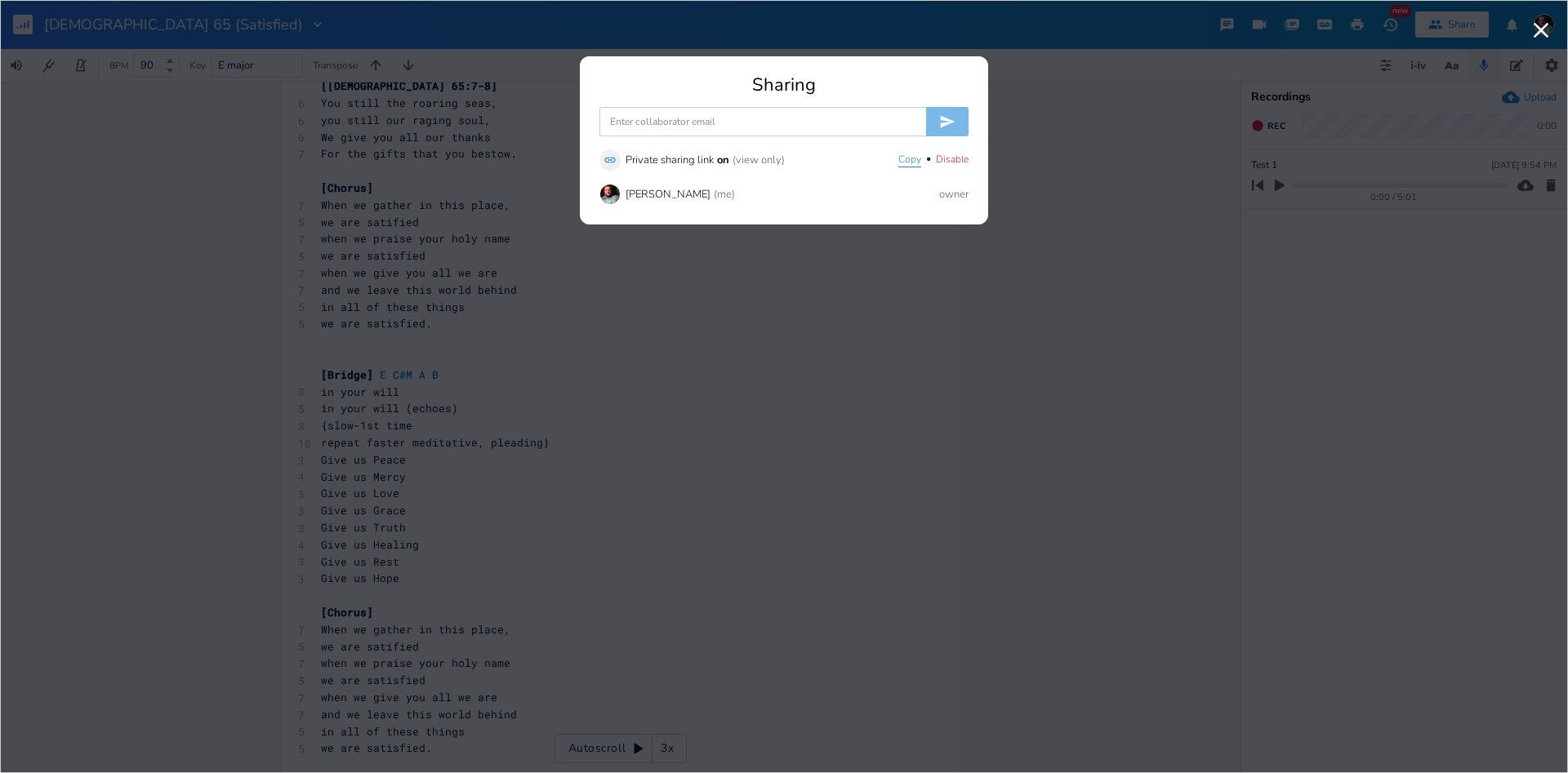
click at [910, 162] on button "Copy" at bounding box center [910, 160] width 23 height 14
click at [863, 89] on div "Sharing" at bounding box center [784, 85] width 369 height 18
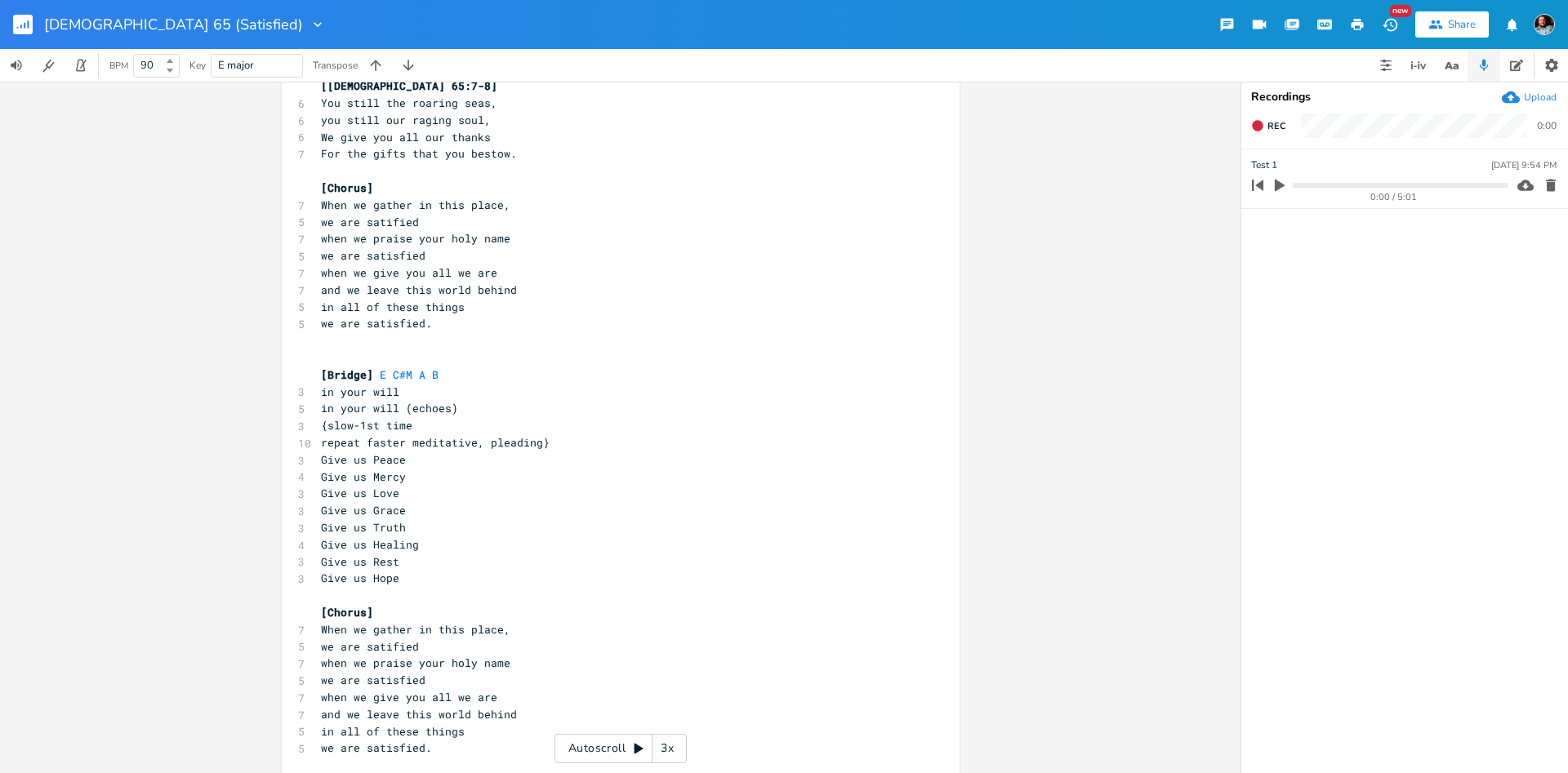
scroll to position [4, 133]
